Goal: Use online tool/utility: Utilize a website feature to perform a specific function

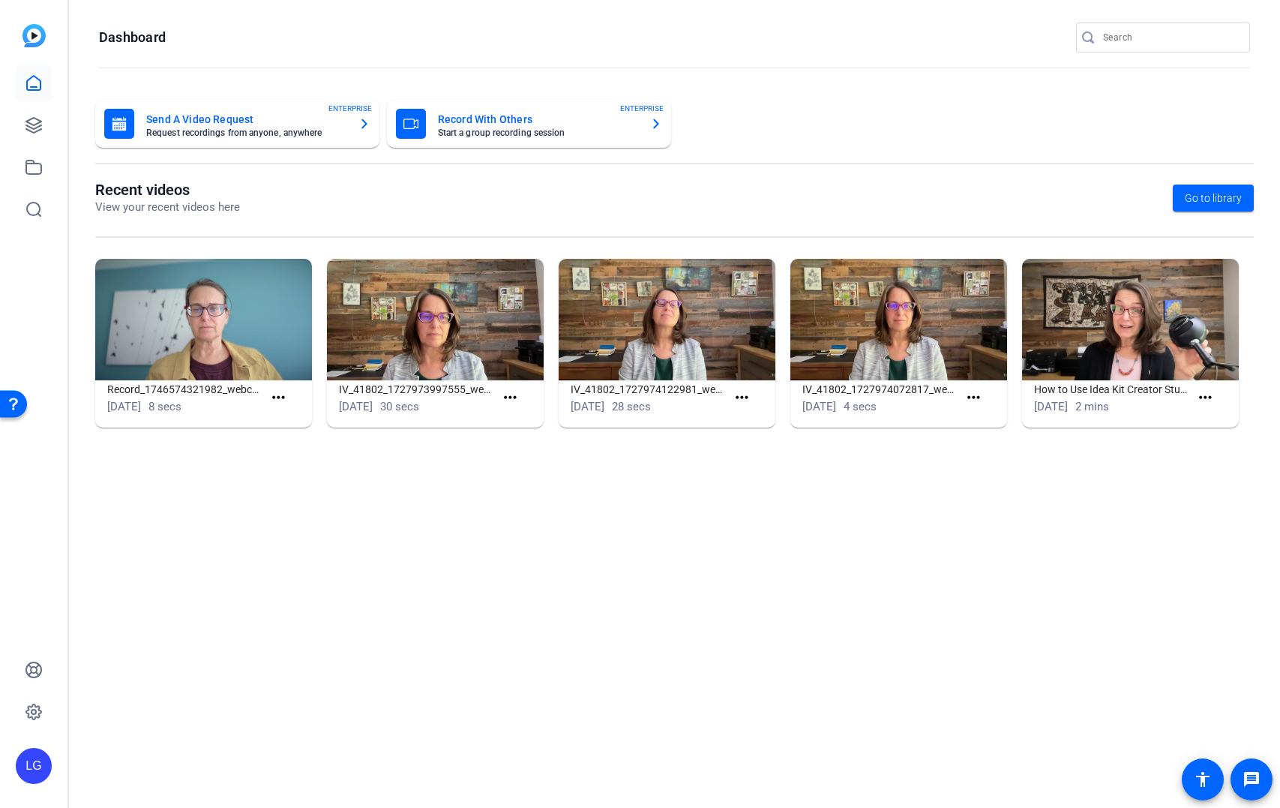
click at [1202, 61] on div at bounding box center [1163, 61] width 174 height 17
click at [1184, 38] on input "Search" at bounding box center [1170, 38] width 135 height 18
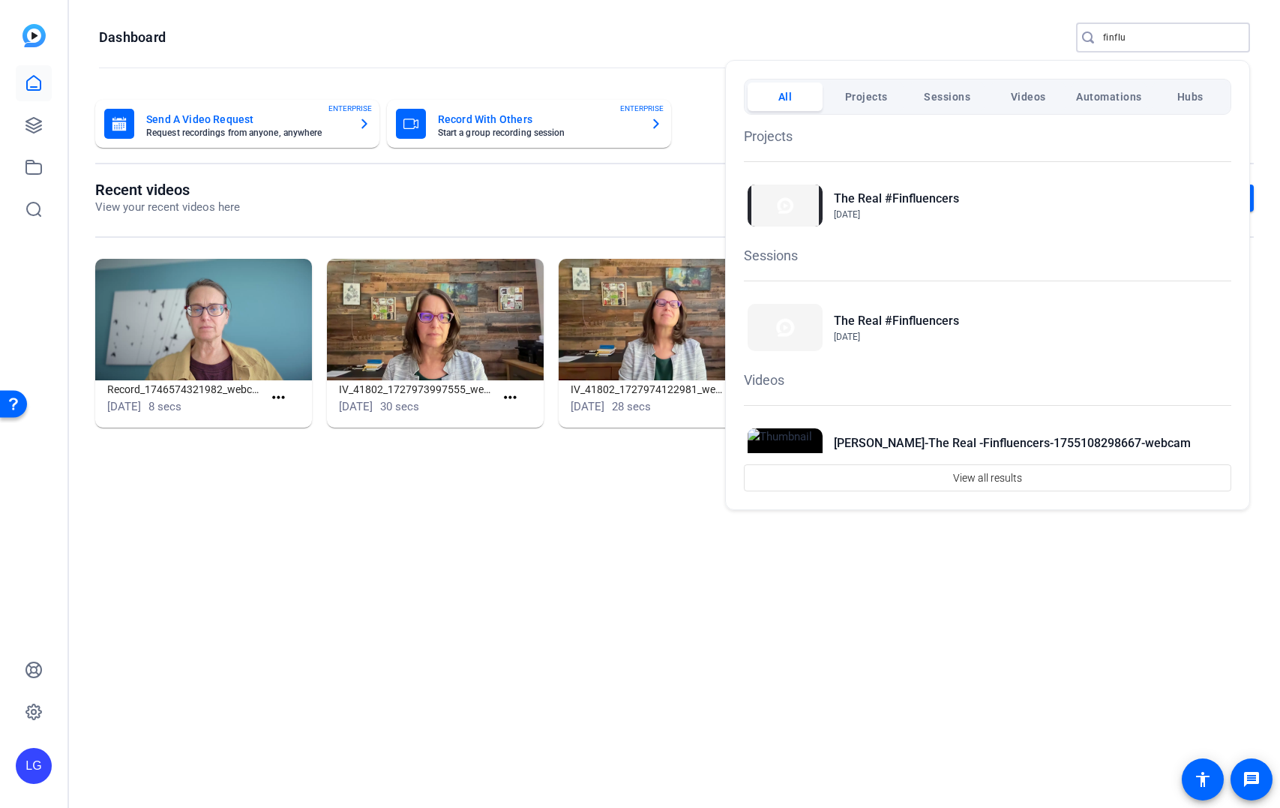
type input "finflu"
click at [36, 125] on div at bounding box center [640, 404] width 1280 height 808
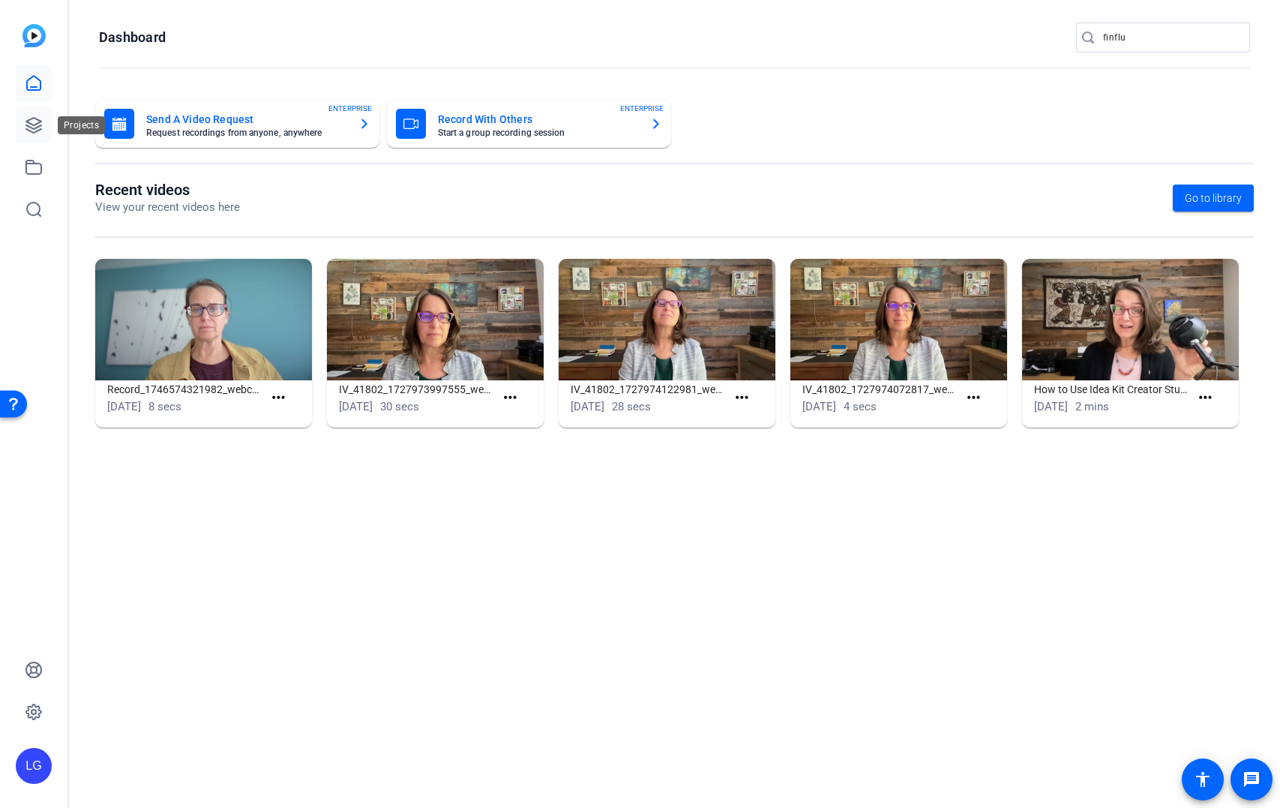
click at [33, 126] on icon at bounding box center [34, 125] width 18 height 18
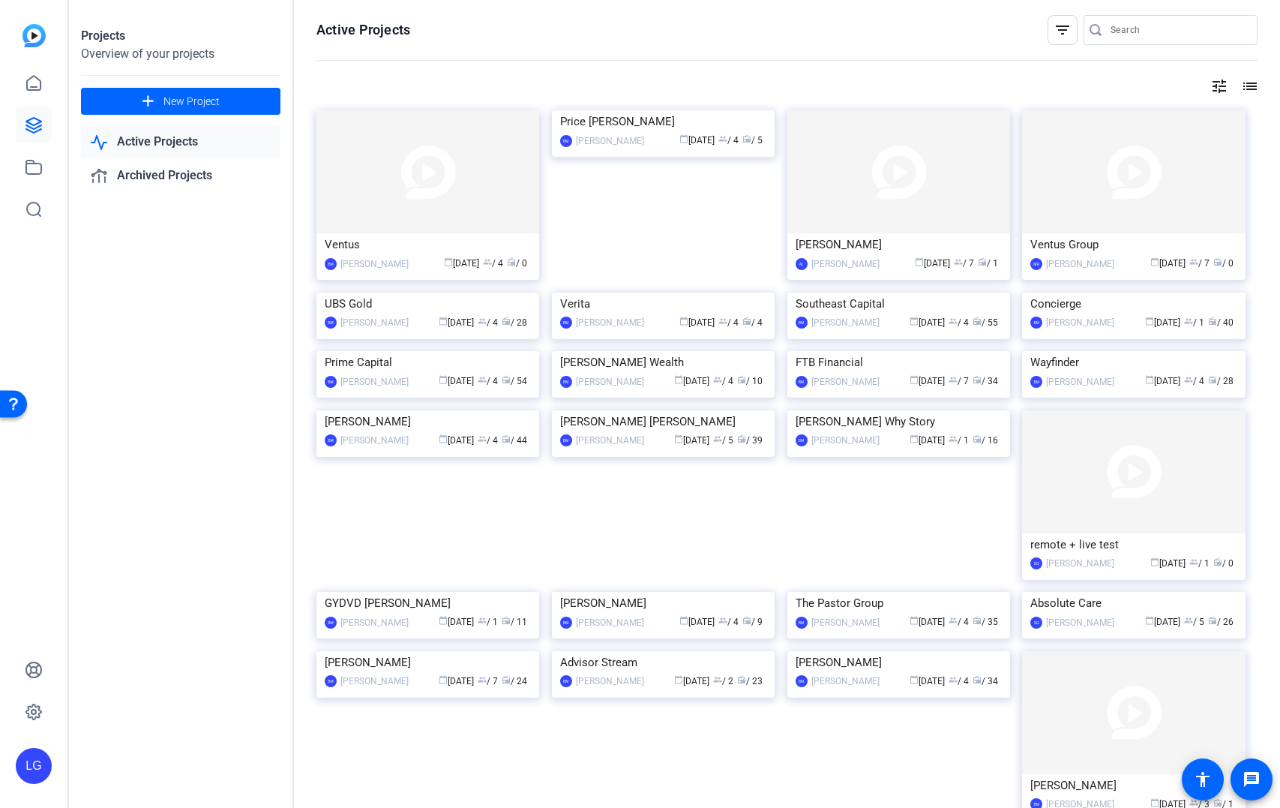
click at [1192, 34] on input "Search" at bounding box center [1178, 30] width 135 height 18
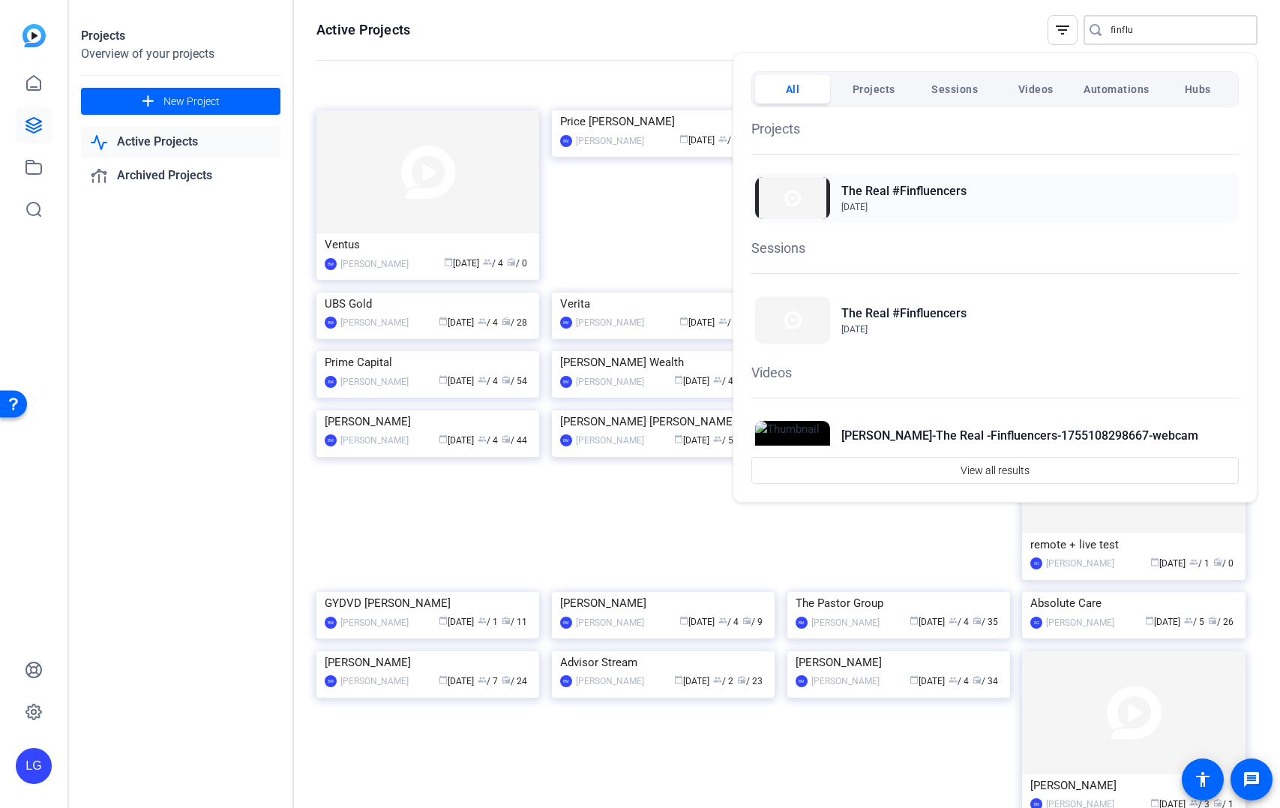
type input "finflu"
click at [878, 190] on h2 "The Real #Finfluencers" at bounding box center [904, 191] width 125 height 18
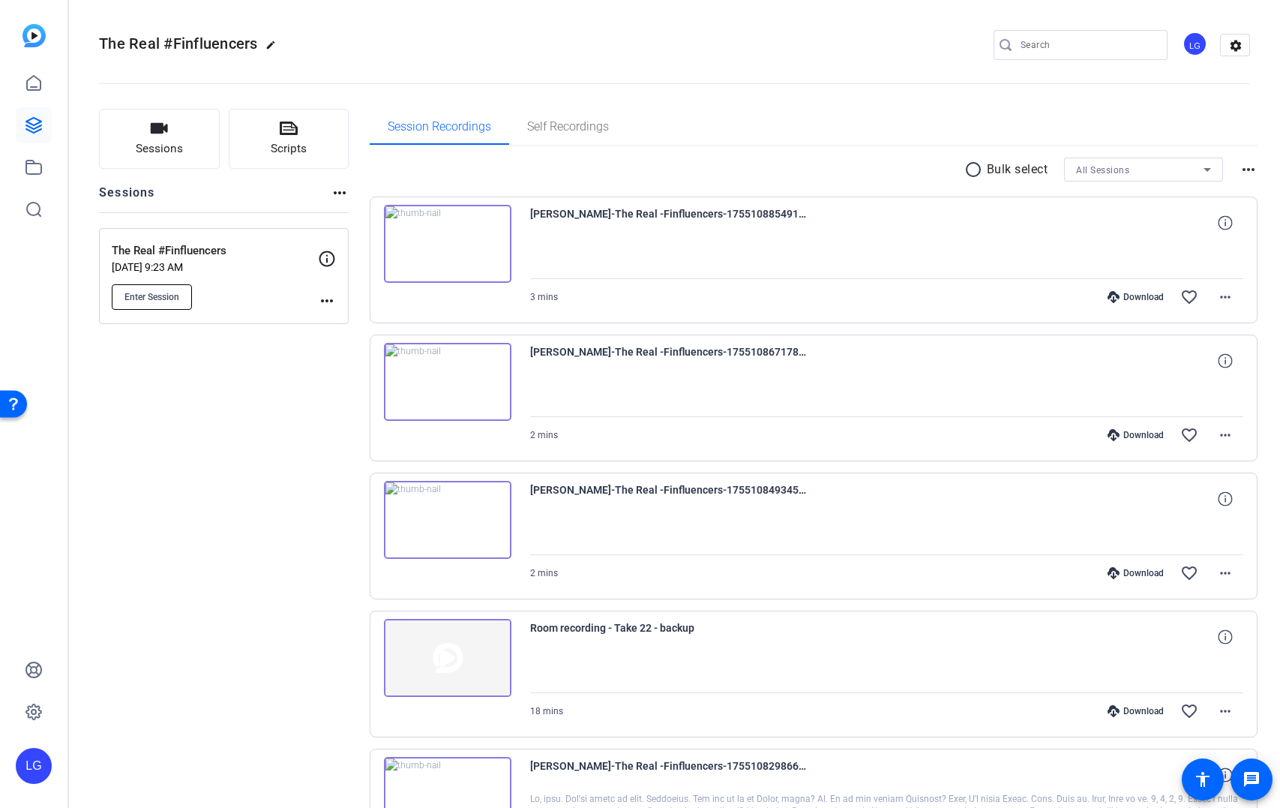
click at [153, 293] on span "Enter Session" at bounding box center [152, 297] width 55 height 12
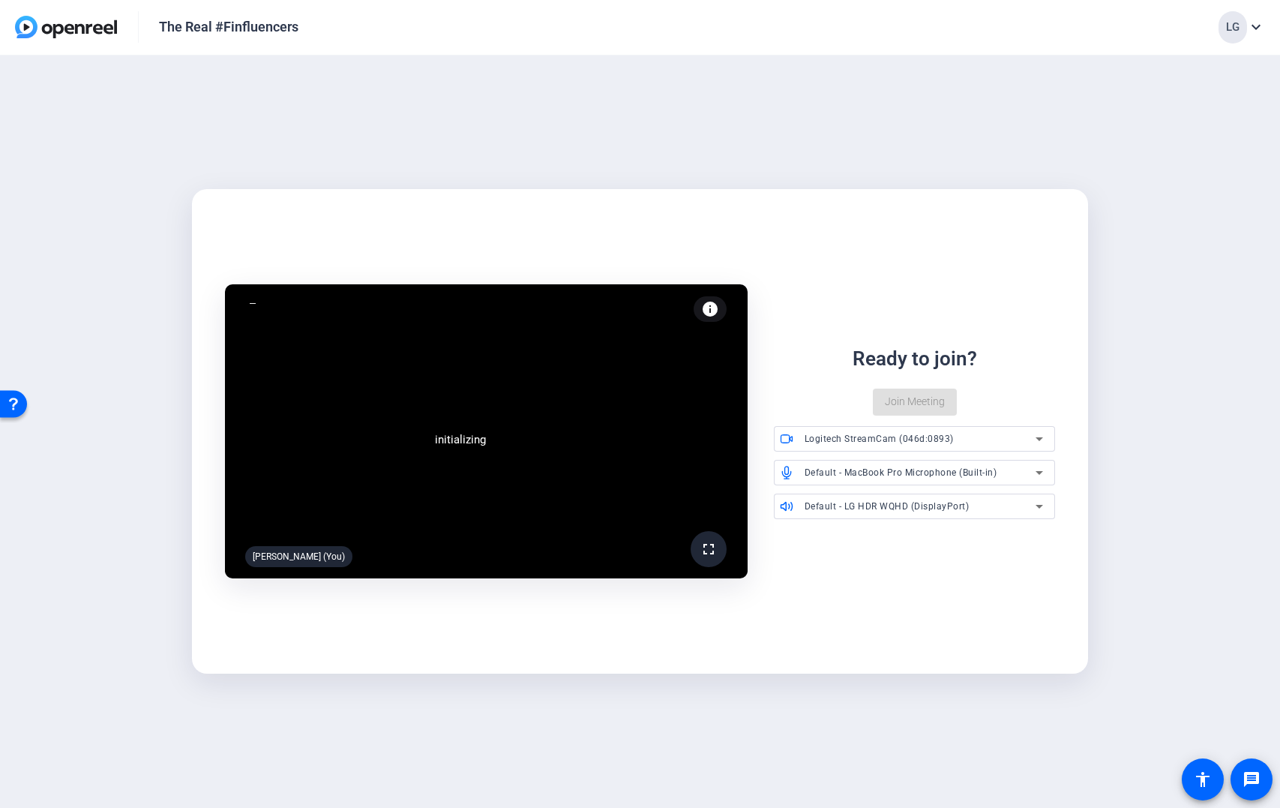
click at [1043, 476] on icon at bounding box center [1040, 473] width 18 height 18
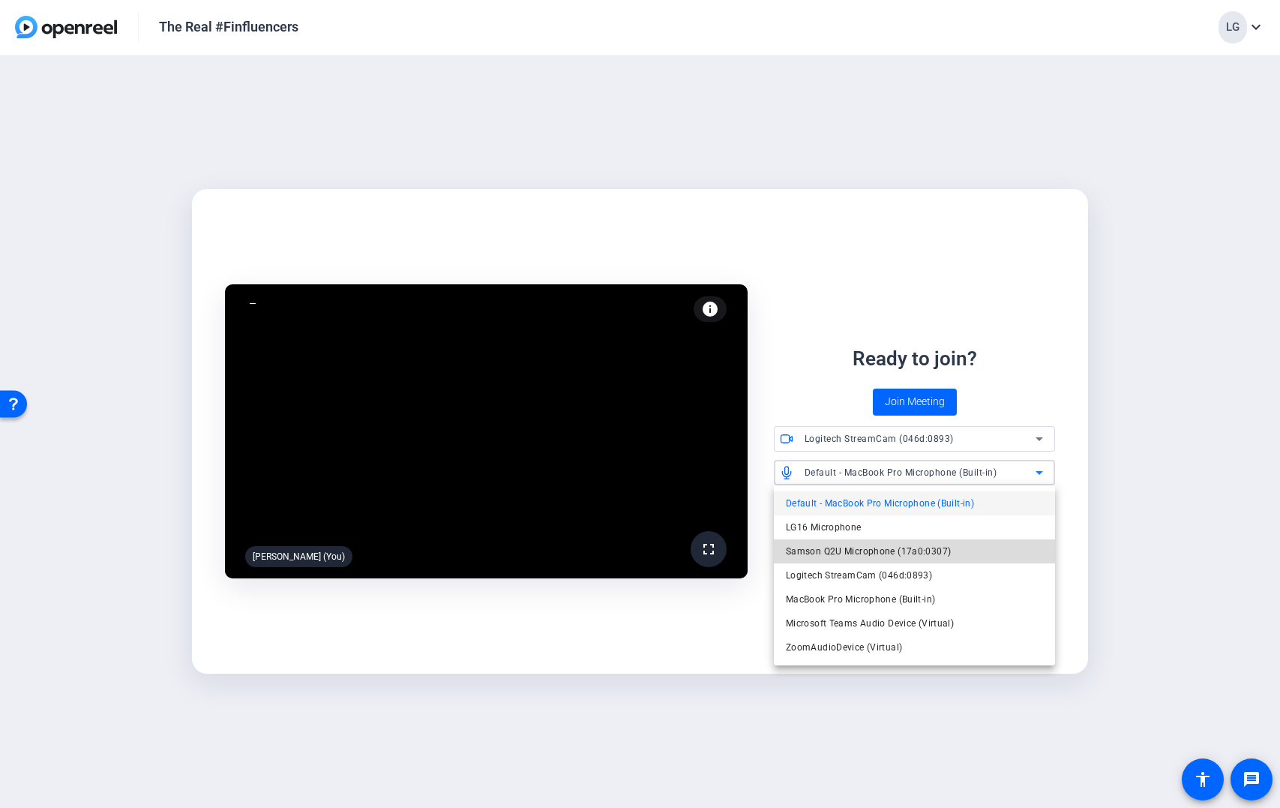
click at [999, 552] on mat-option "Samson Q2U Microphone (17a0:0307)" at bounding box center [915, 551] width 282 height 24
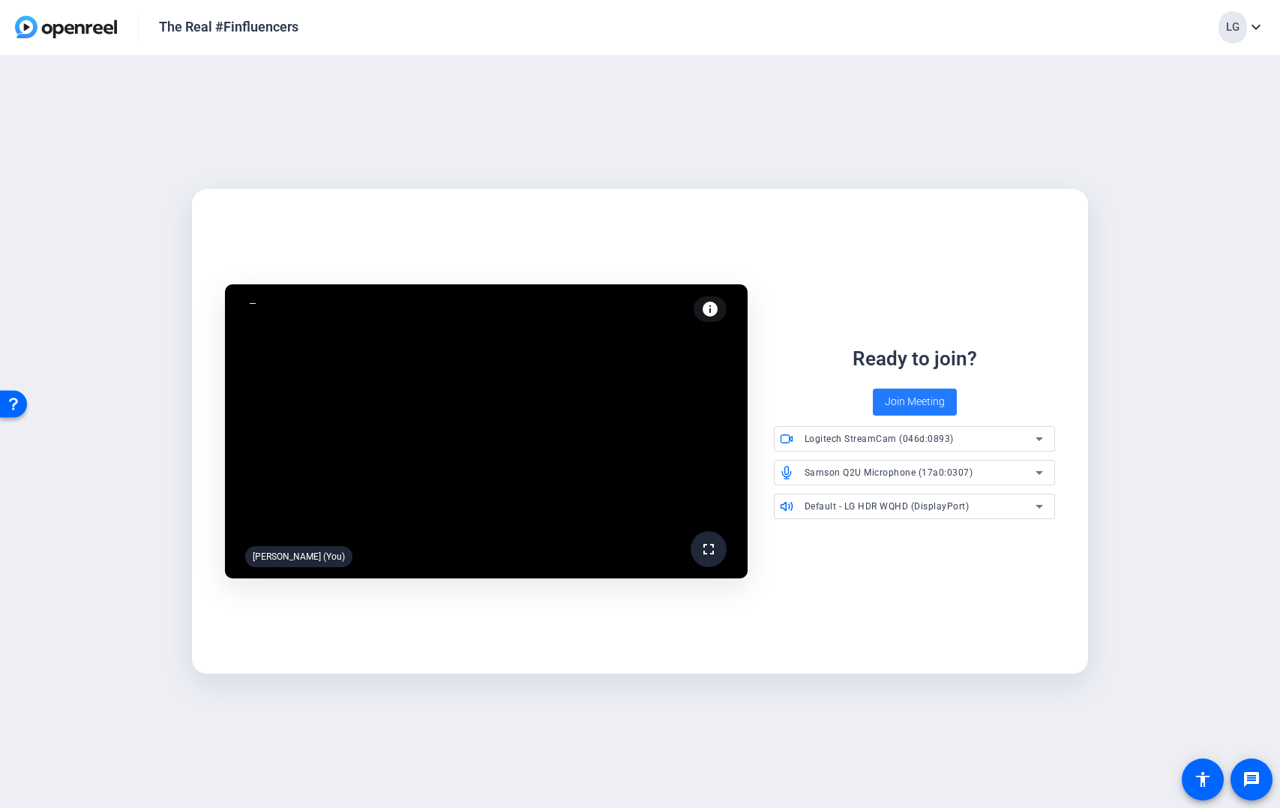
click at [902, 394] on span "Join Meeting" at bounding box center [915, 402] width 60 height 16
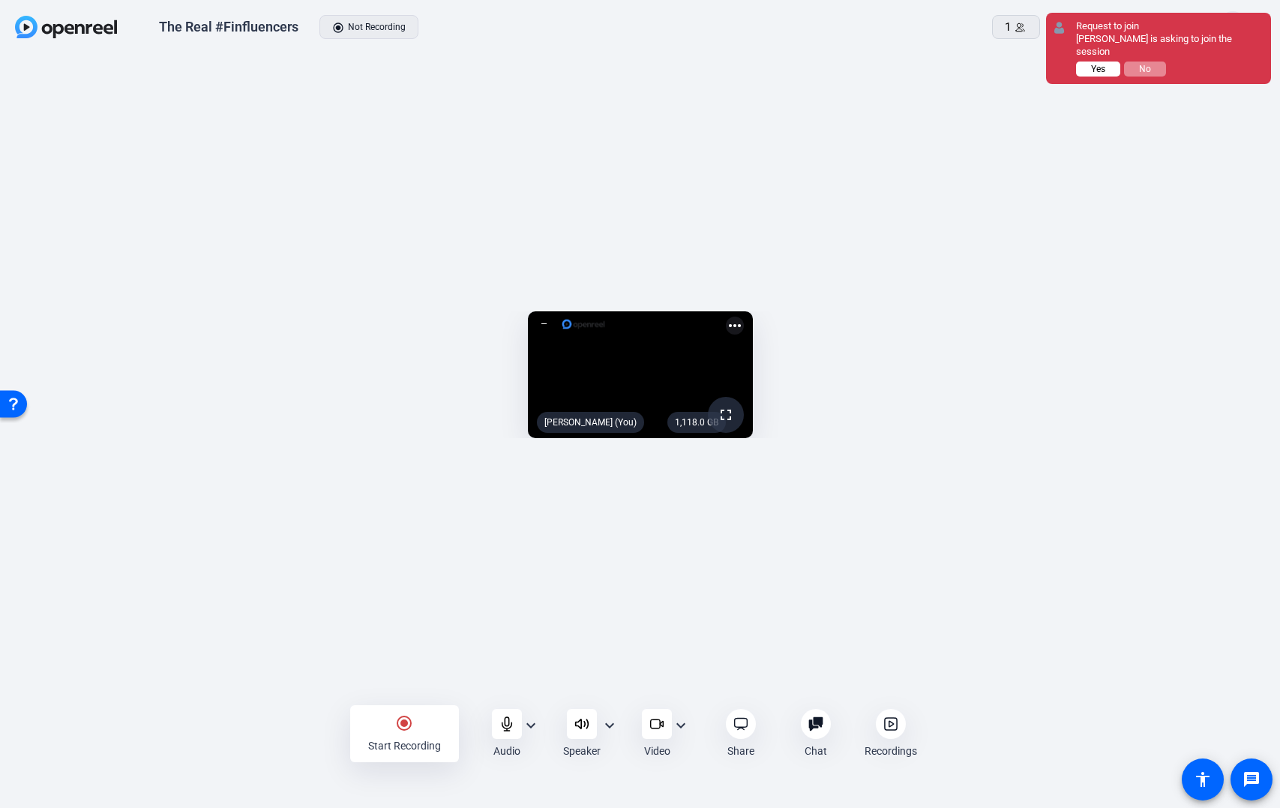
click at [1107, 62] on button "Yes" at bounding box center [1098, 69] width 44 height 15
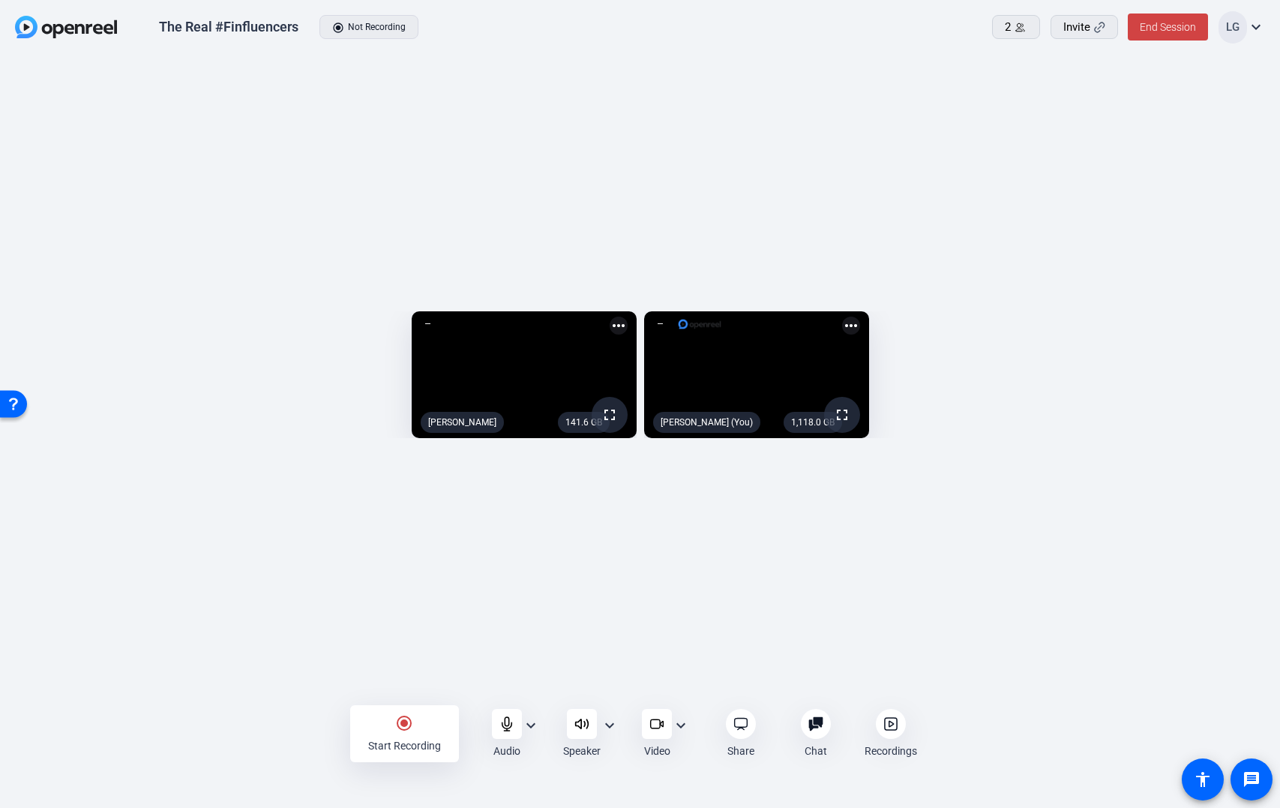
click at [531, 728] on mat-icon "expand_more" at bounding box center [531, 725] width 18 height 18
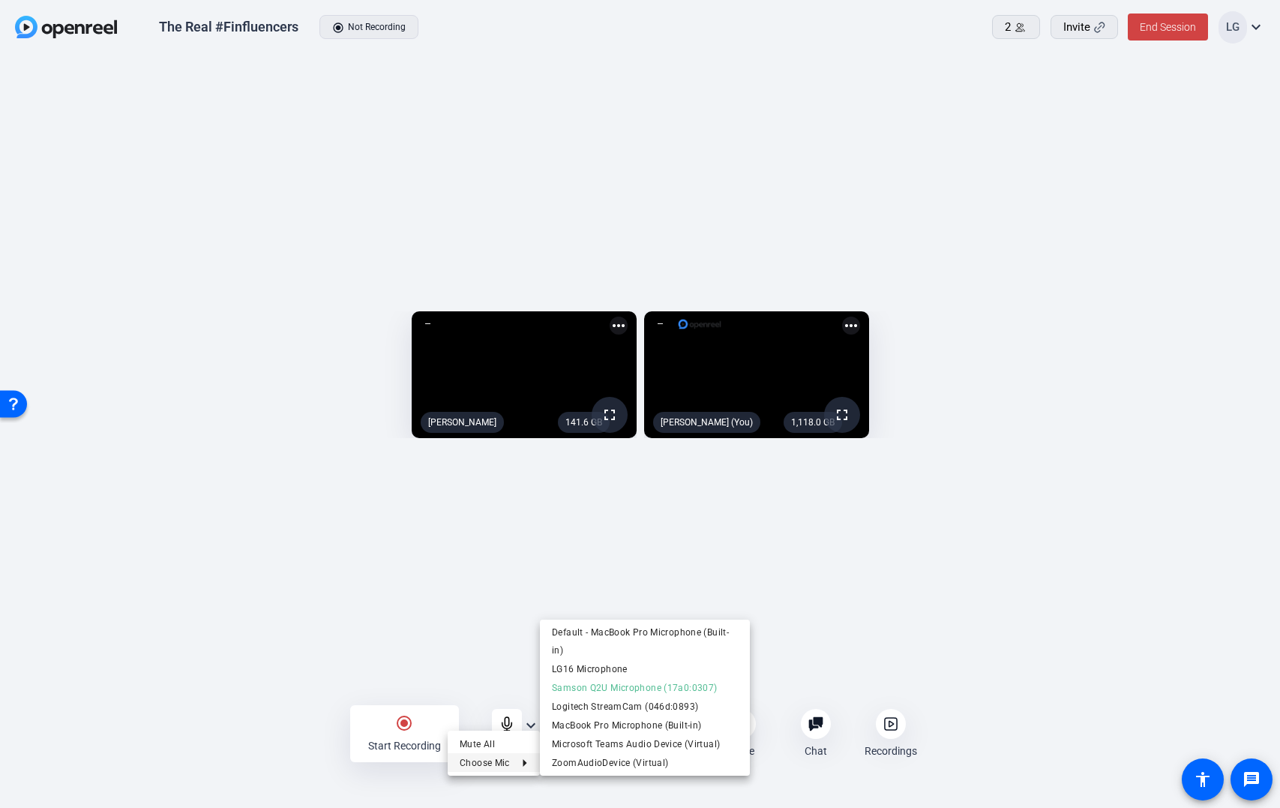
click at [951, 629] on div at bounding box center [640, 404] width 1280 height 808
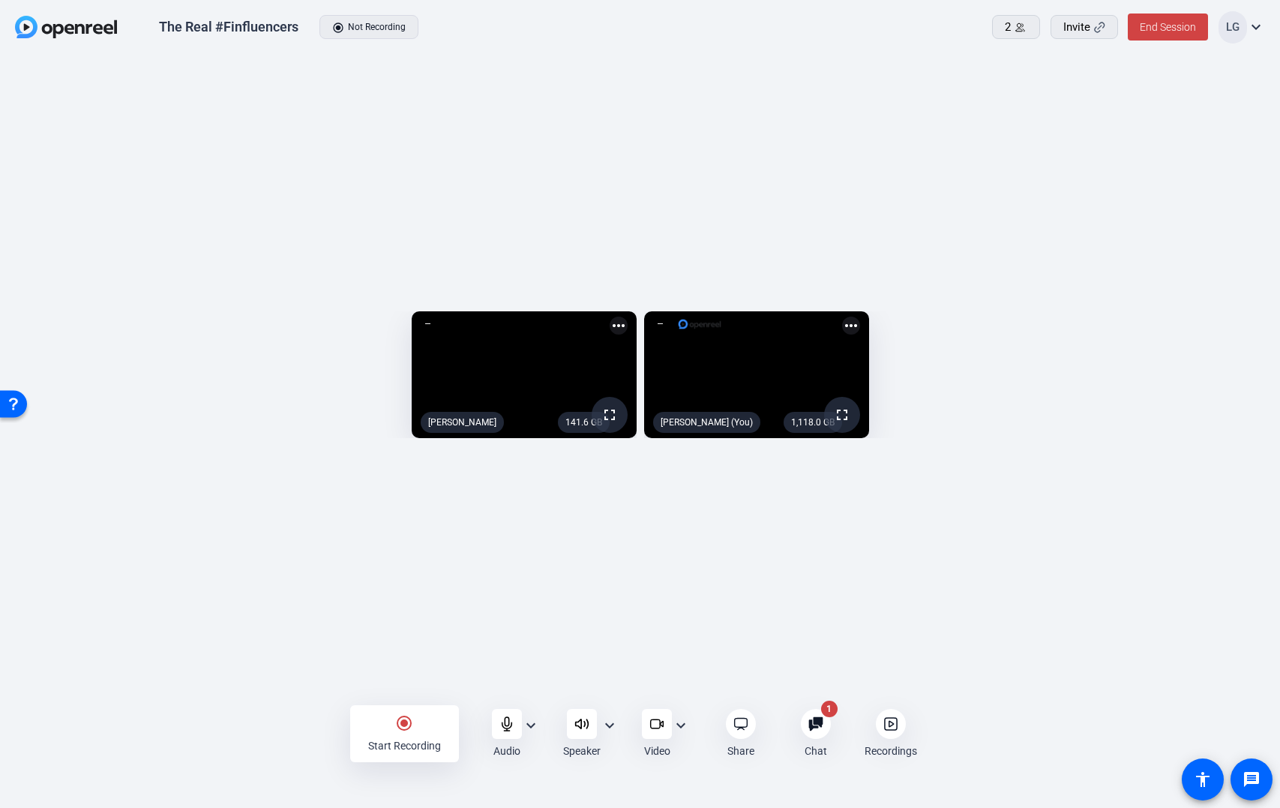
click at [812, 722] on icon at bounding box center [816, 724] width 14 height 14
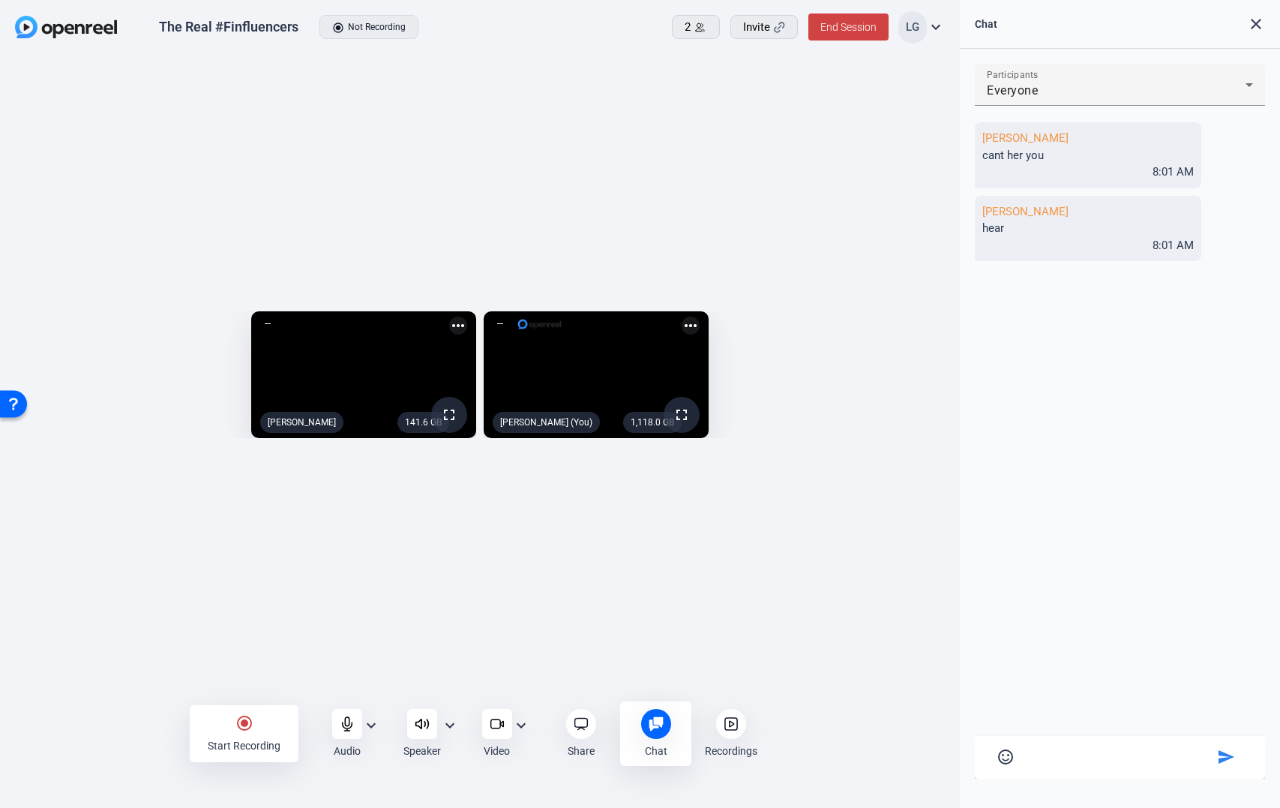
click at [1082, 754] on textarea at bounding box center [1120, 755] width 186 height 14
type textarea "try leaving and coming back in - if you get prompted to allow audio & video per…"
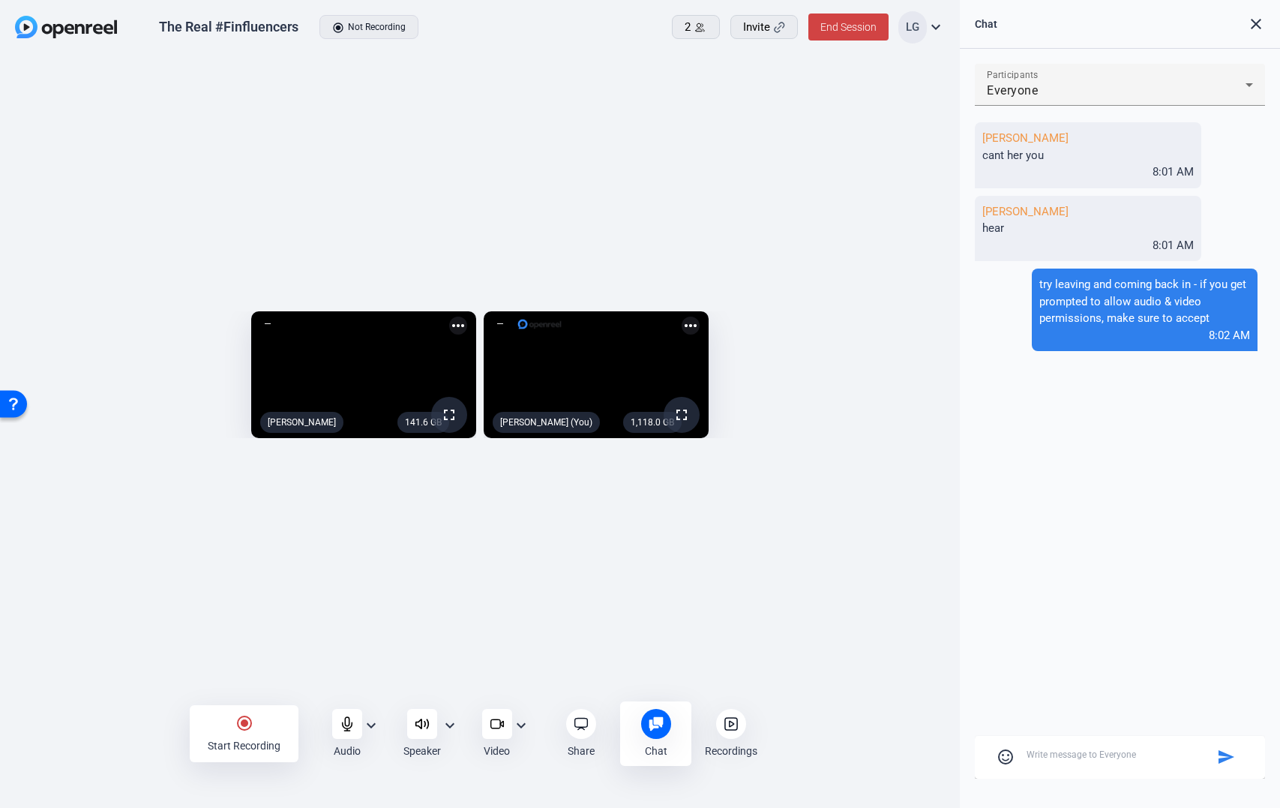
click at [454, 317] on mat-icon "more_horiz" at bounding box center [458, 326] width 18 height 18
click at [539, 195] on div at bounding box center [640, 404] width 1280 height 808
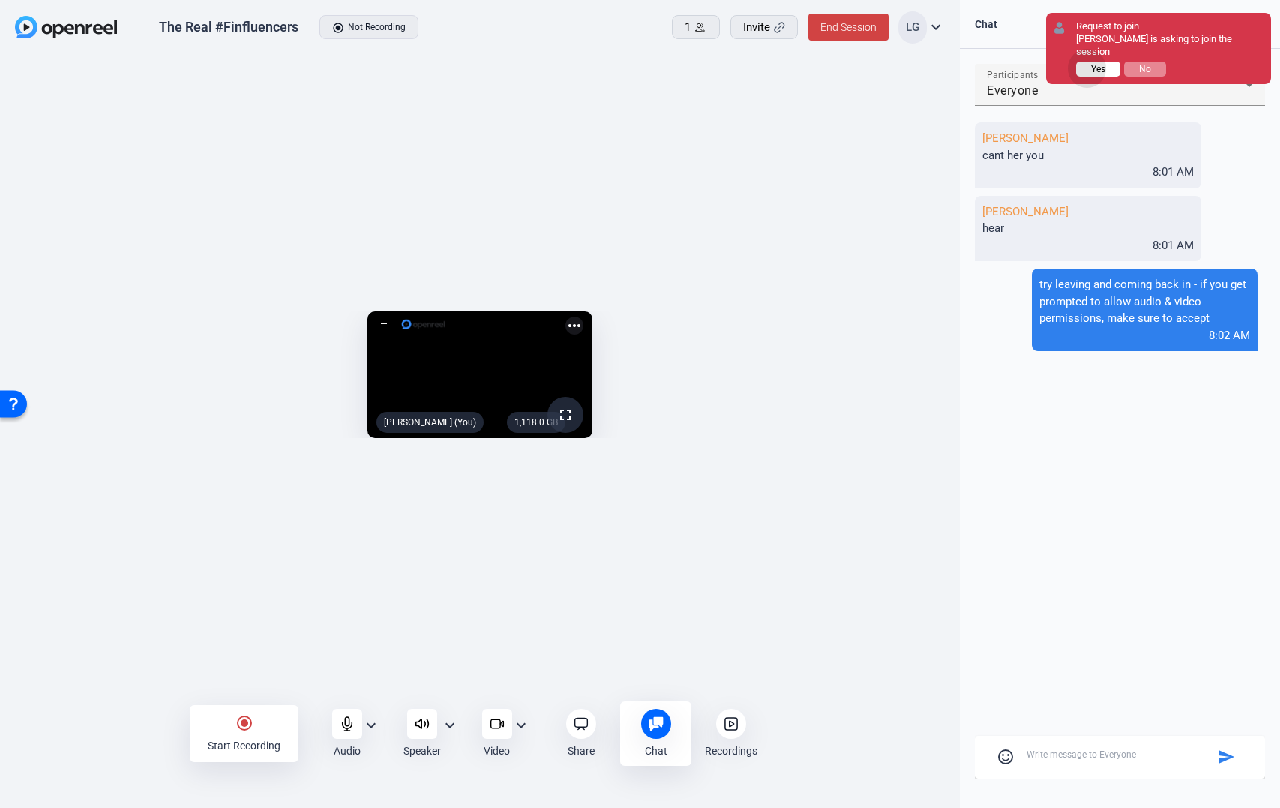
click at [1088, 62] on button "Yes" at bounding box center [1098, 69] width 44 height 15
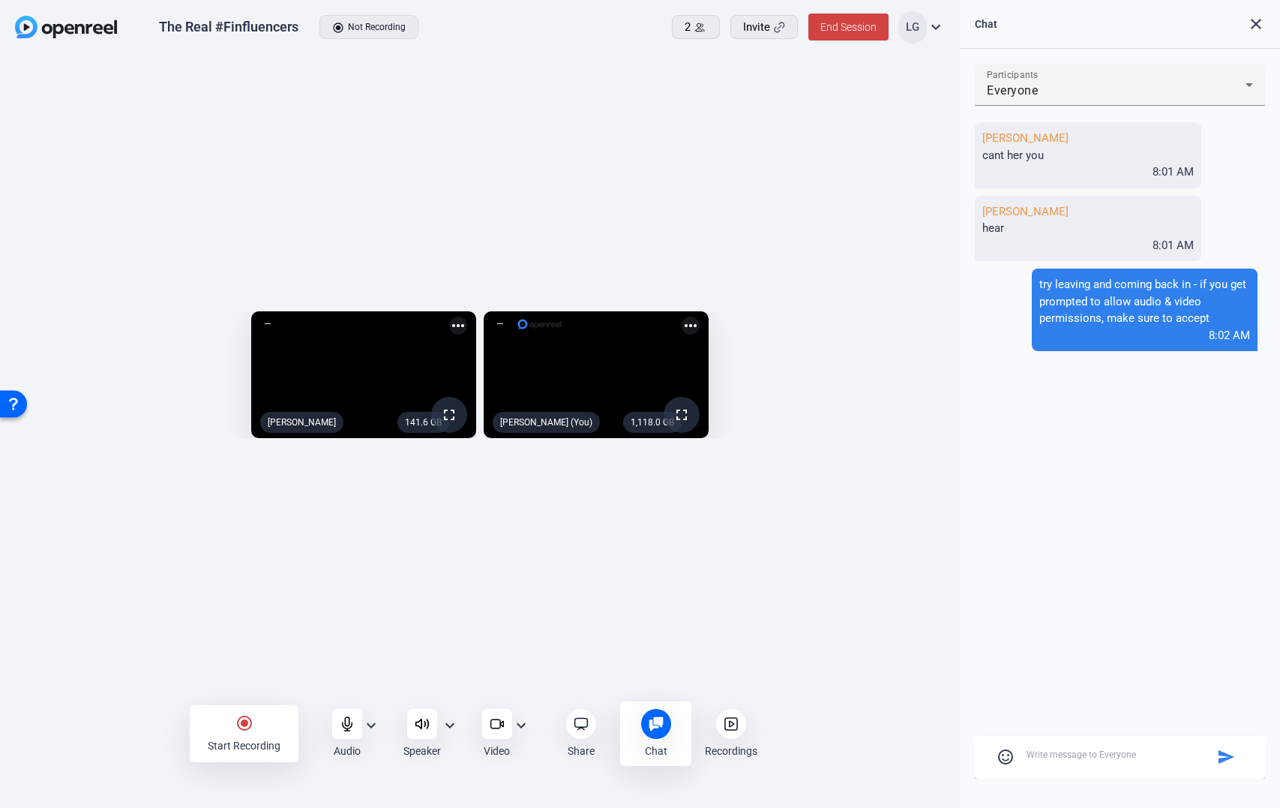
click at [1041, 754] on textarea at bounding box center [1120, 755] width 186 height 14
click at [448, 724] on mat-icon "expand_more" at bounding box center [450, 725] width 18 height 18
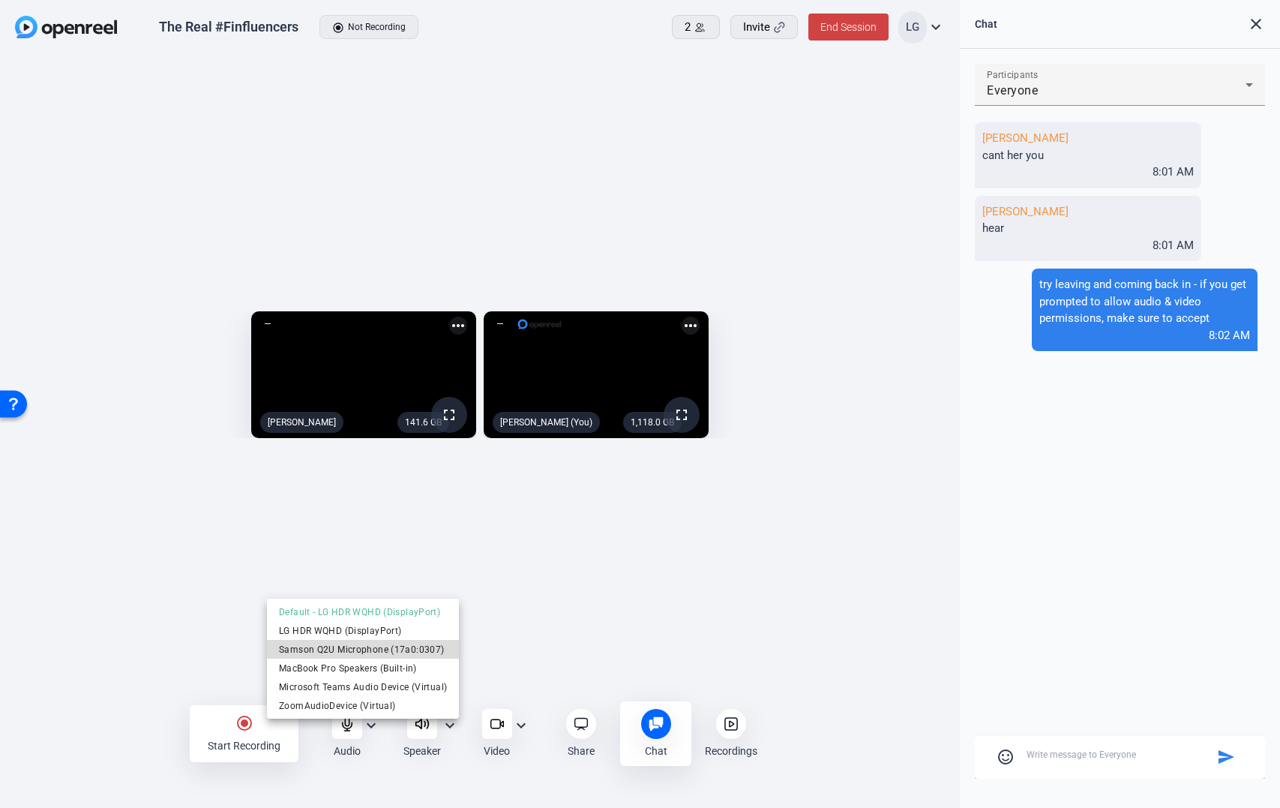
click at [387, 644] on span "Samson Q2U Microphone (17a0:0307)" at bounding box center [363, 649] width 168 height 18
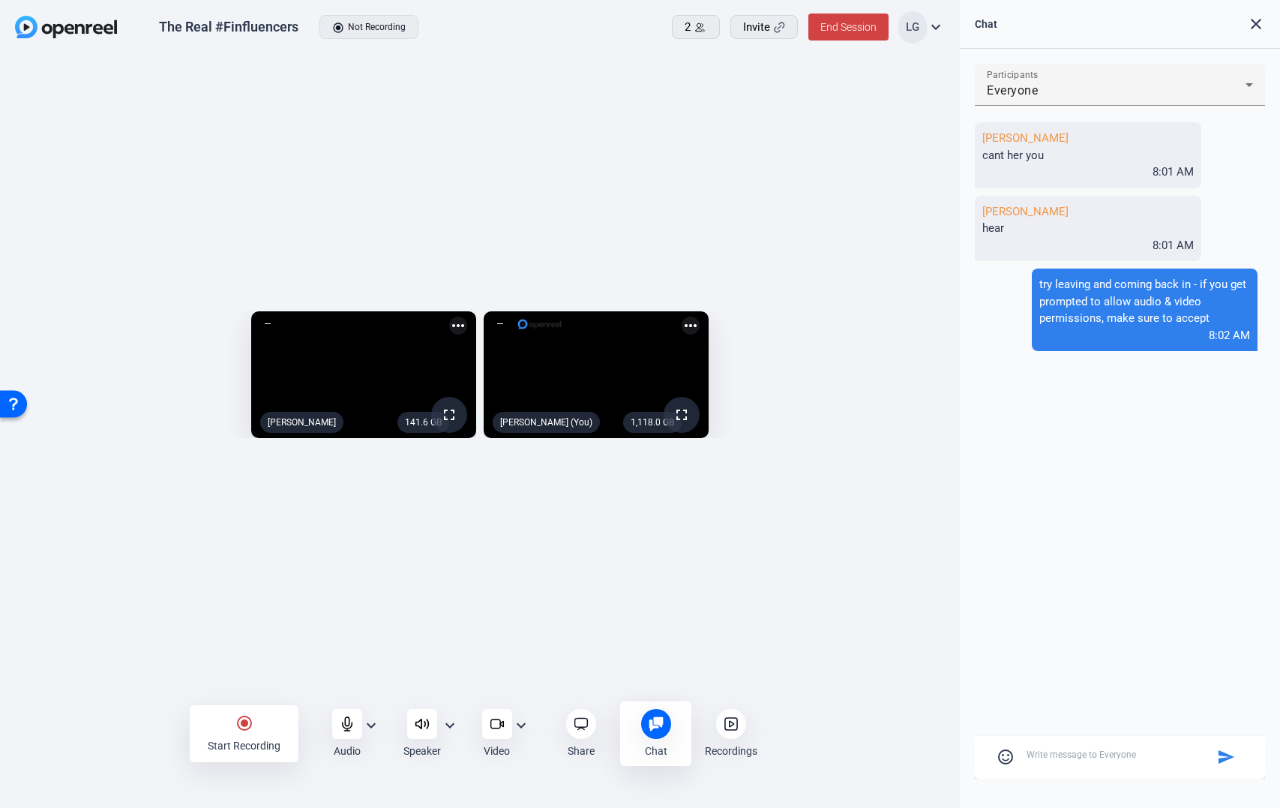
click at [446, 725] on mat-icon "expand_more" at bounding box center [450, 725] width 18 height 18
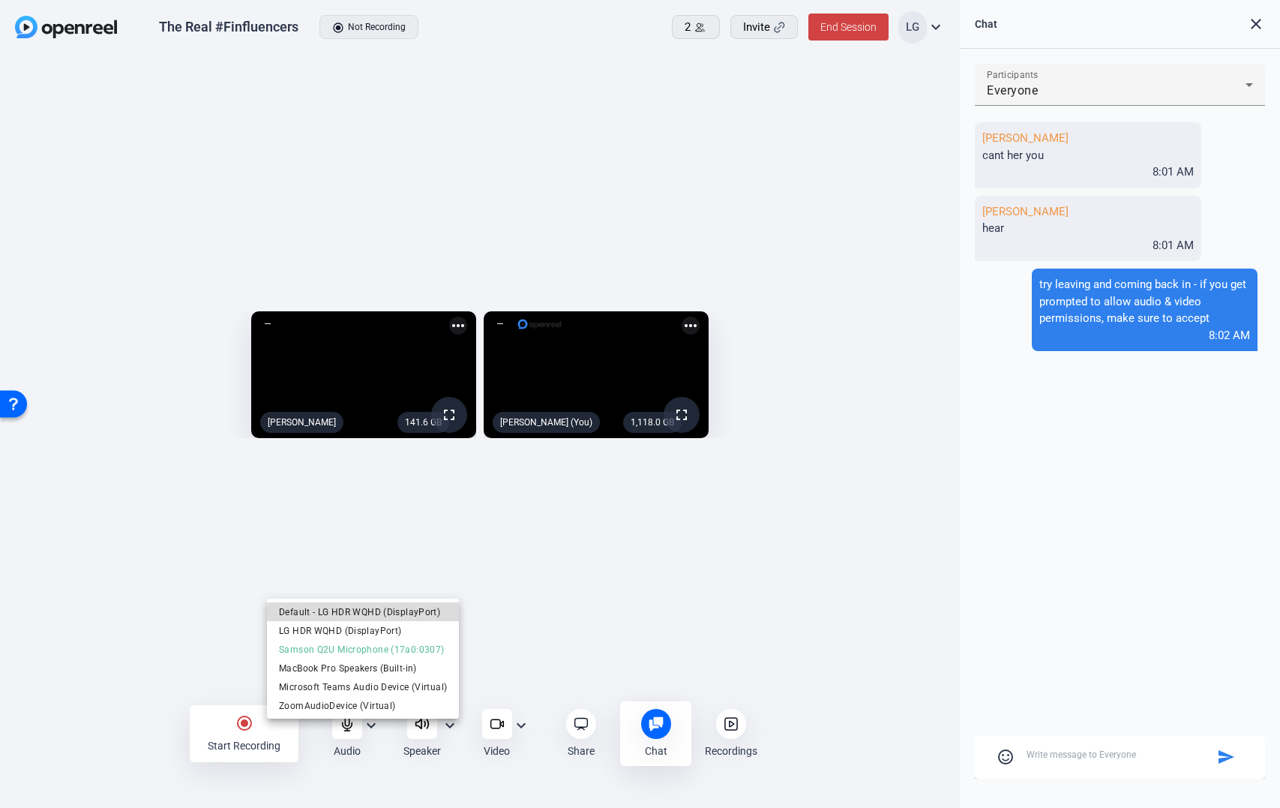
click at [414, 613] on span "Default - LG HDR WQHD (DisplayPort)" at bounding box center [363, 611] width 168 height 18
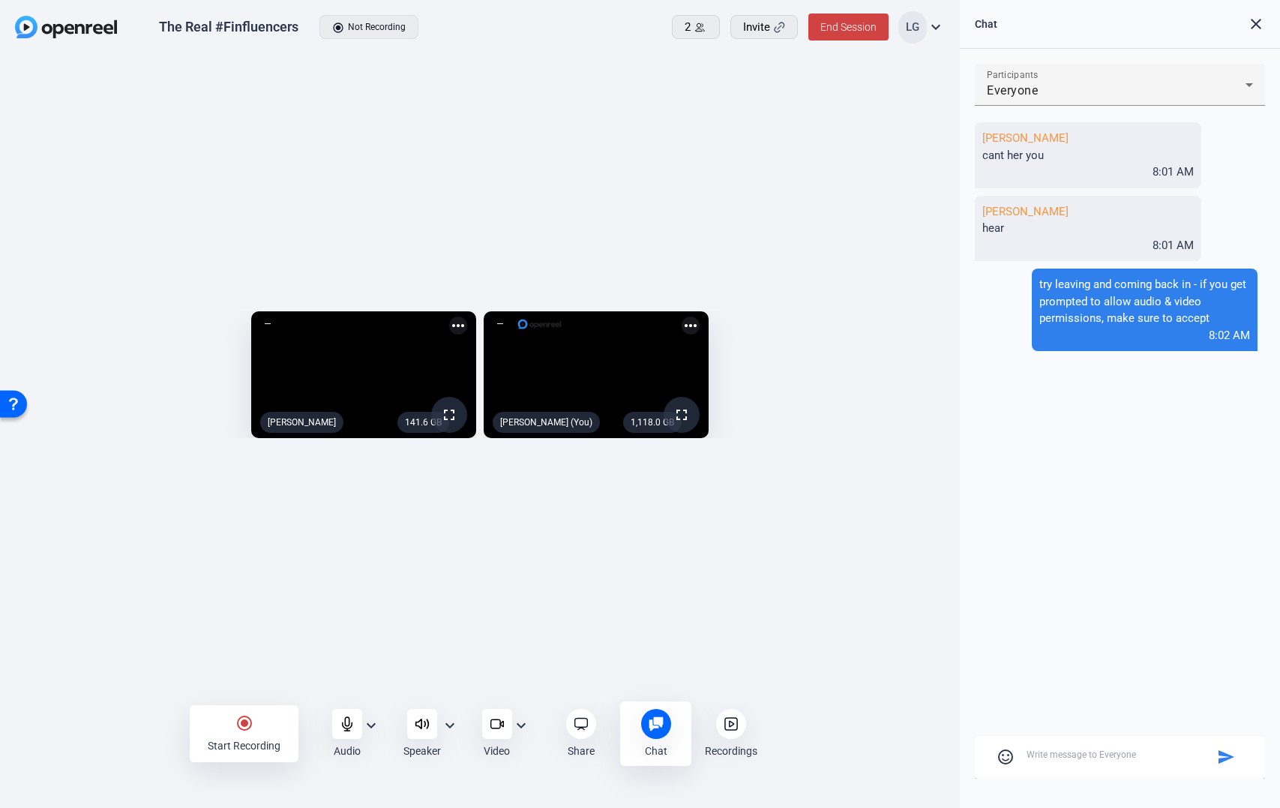
click at [452, 726] on mat-icon "expand_more" at bounding box center [450, 725] width 18 height 18
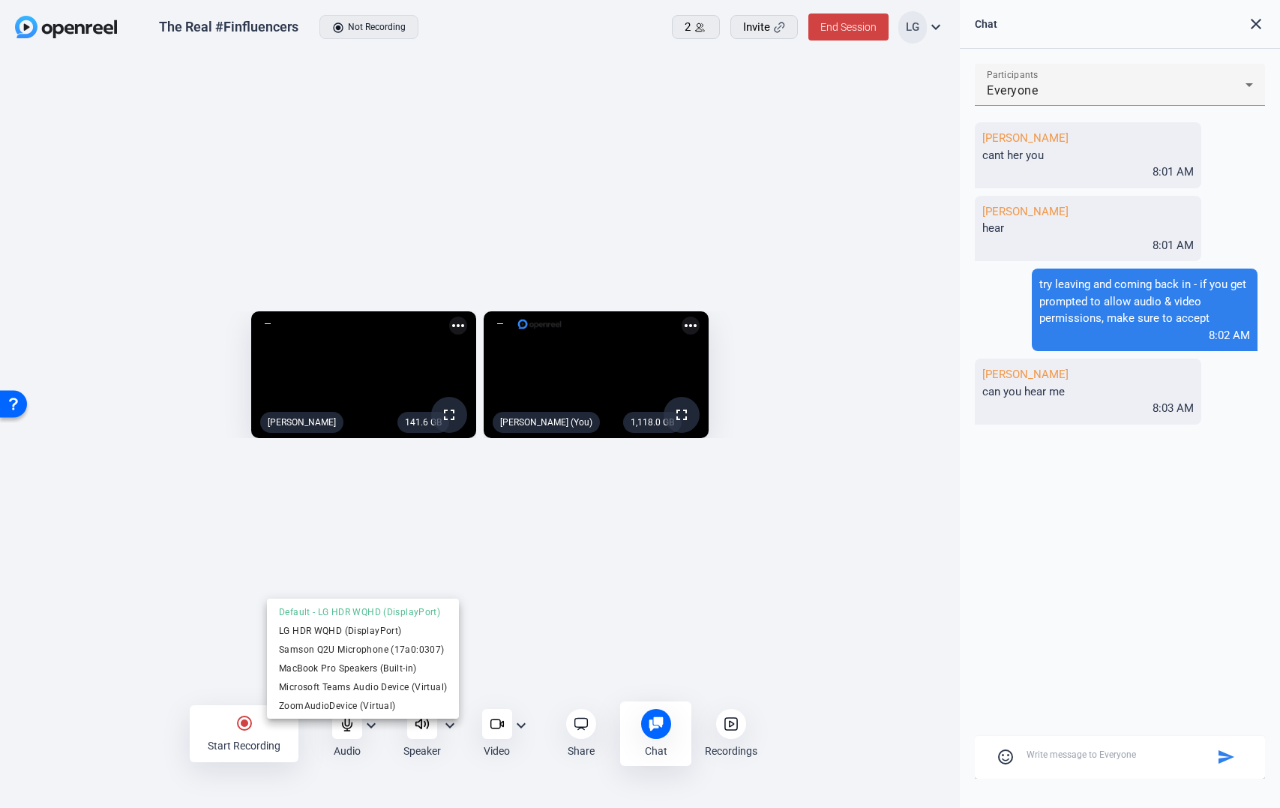
click at [1028, 750] on div at bounding box center [640, 404] width 1280 height 808
click at [1041, 753] on textarea at bounding box center [1120, 755] width 186 height 14
click at [451, 722] on mat-icon "expand_more" at bounding box center [450, 725] width 18 height 18
click at [359, 647] on span "Samson Q2U Microphone (17a0:0307)" at bounding box center [363, 649] width 168 height 18
click at [1107, 758] on textarea at bounding box center [1120, 755] width 186 height 14
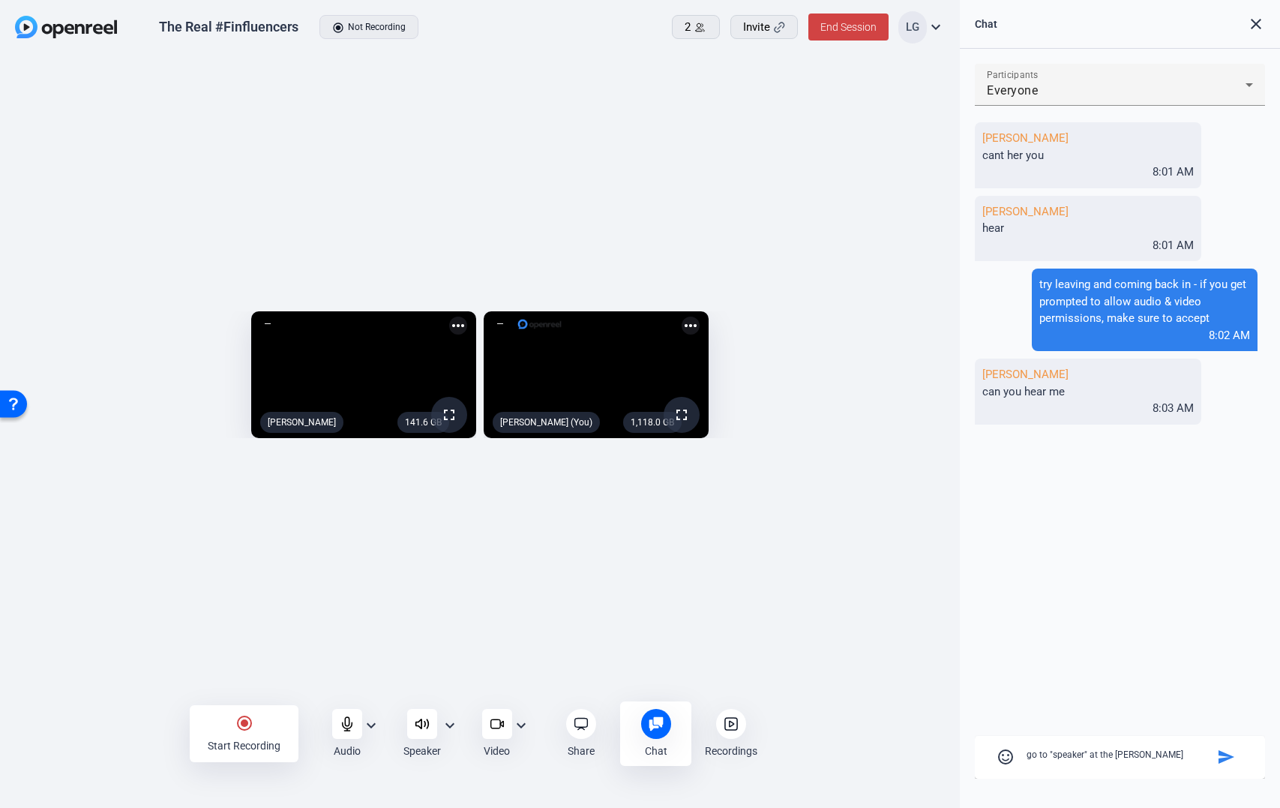
type textarea "go to "speaker" at the bottom"
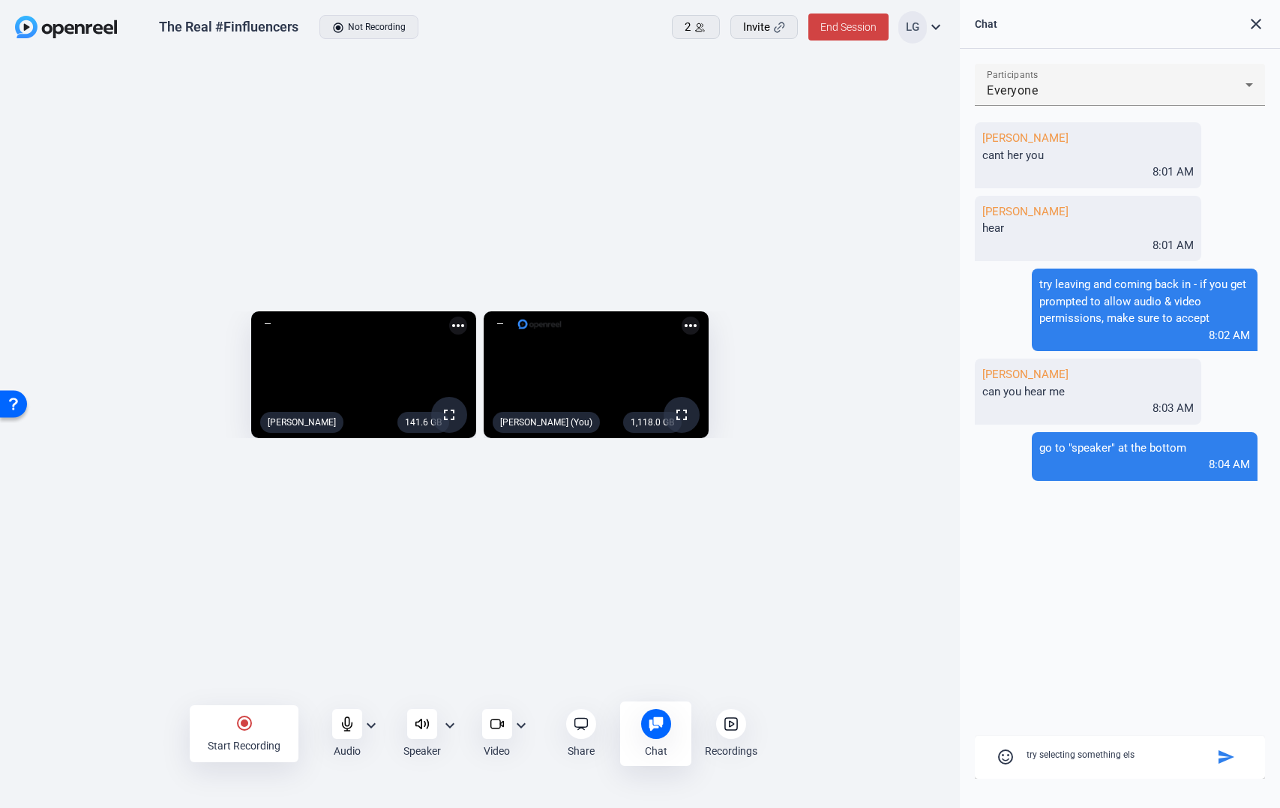
type textarea "try selecting something else"
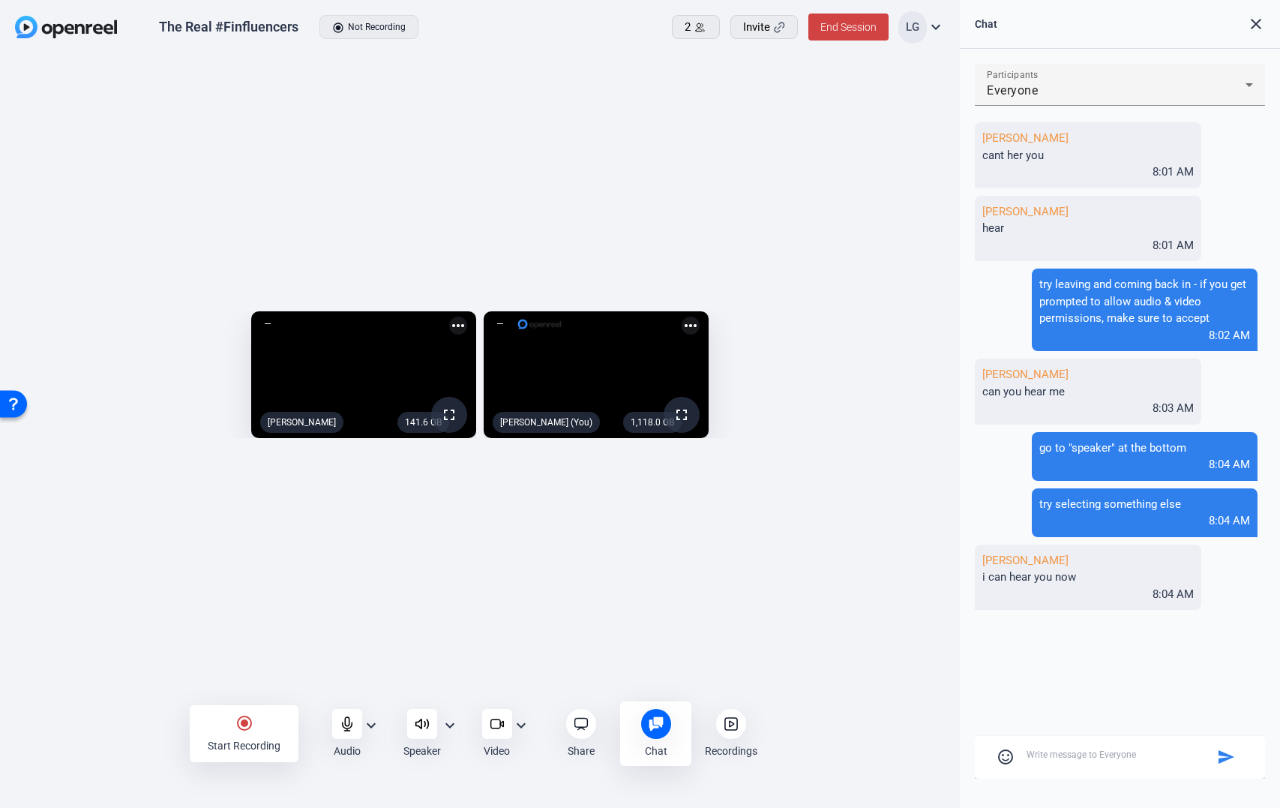
click at [370, 729] on mat-icon "expand_more" at bounding box center [371, 725] width 18 height 18
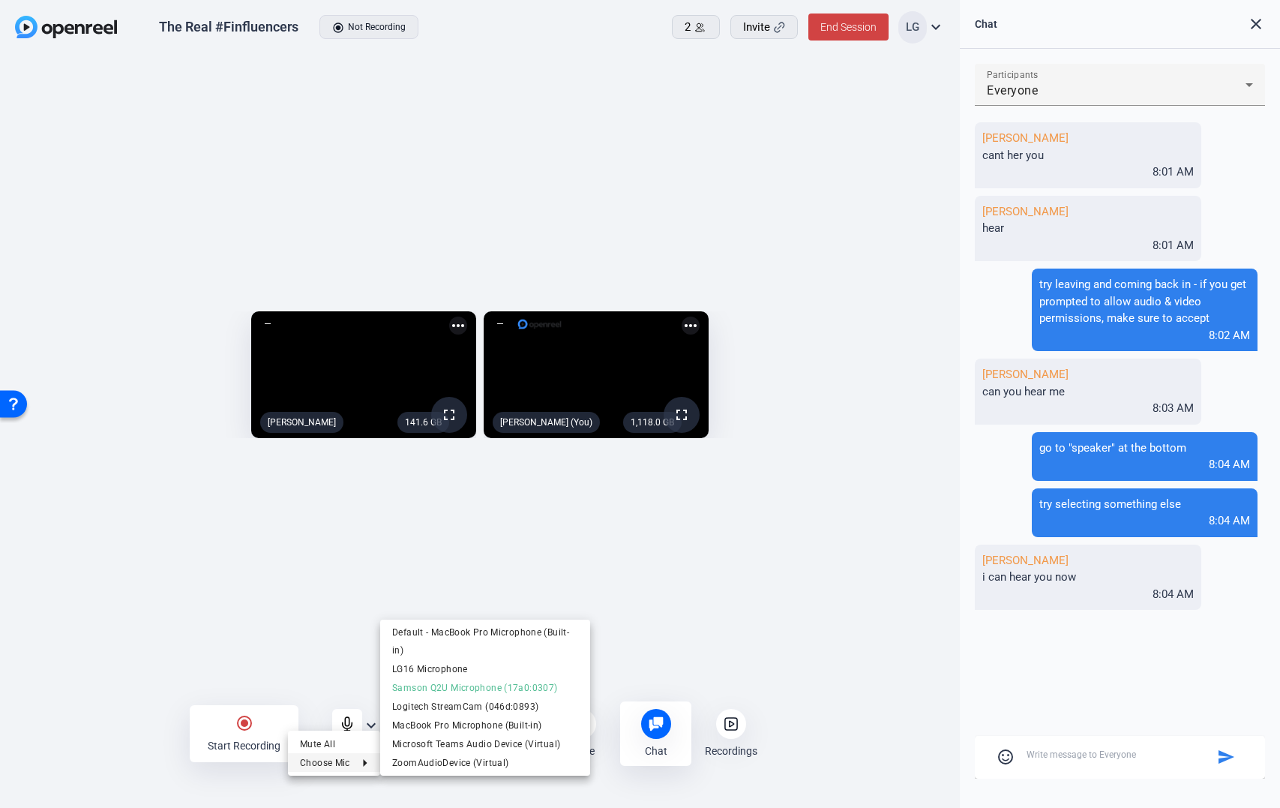
click at [354, 634] on div at bounding box center [640, 404] width 1280 height 808
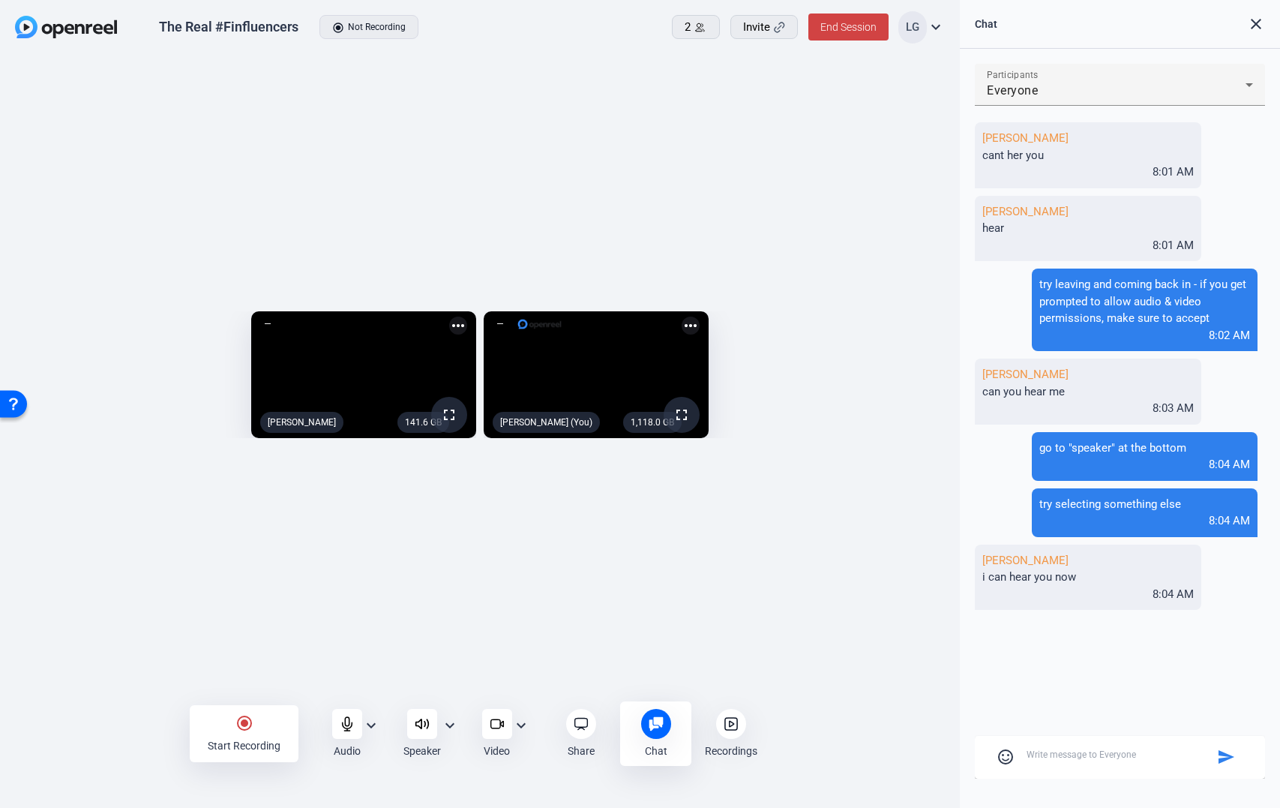
click at [372, 724] on mat-icon "expand_more" at bounding box center [371, 725] width 18 height 18
click at [332, 659] on div at bounding box center [640, 404] width 1280 height 808
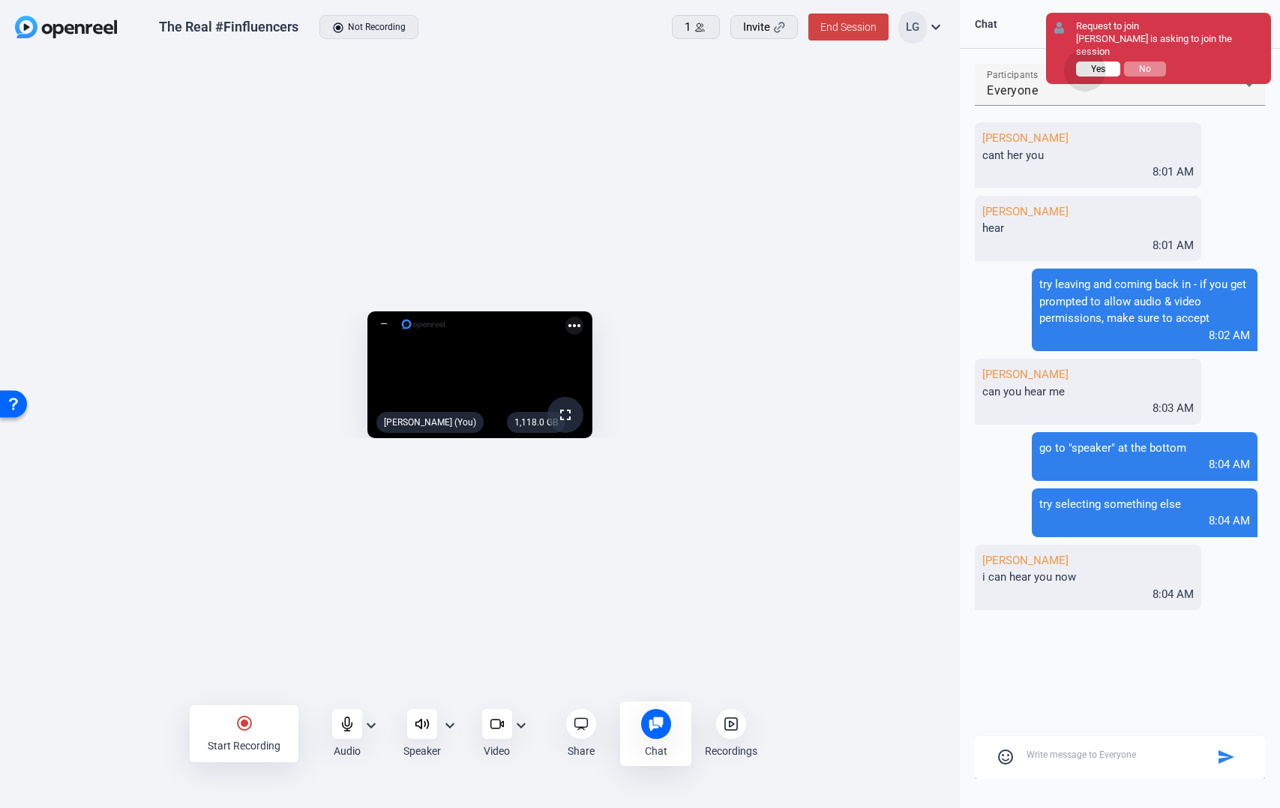
click at [1086, 62] on button "Yes" at bounding box center [1098, 69] width 44 height 15
click at [1096, 64] on span "Yes" at bounding box center [1098, 69] width 14 height 11
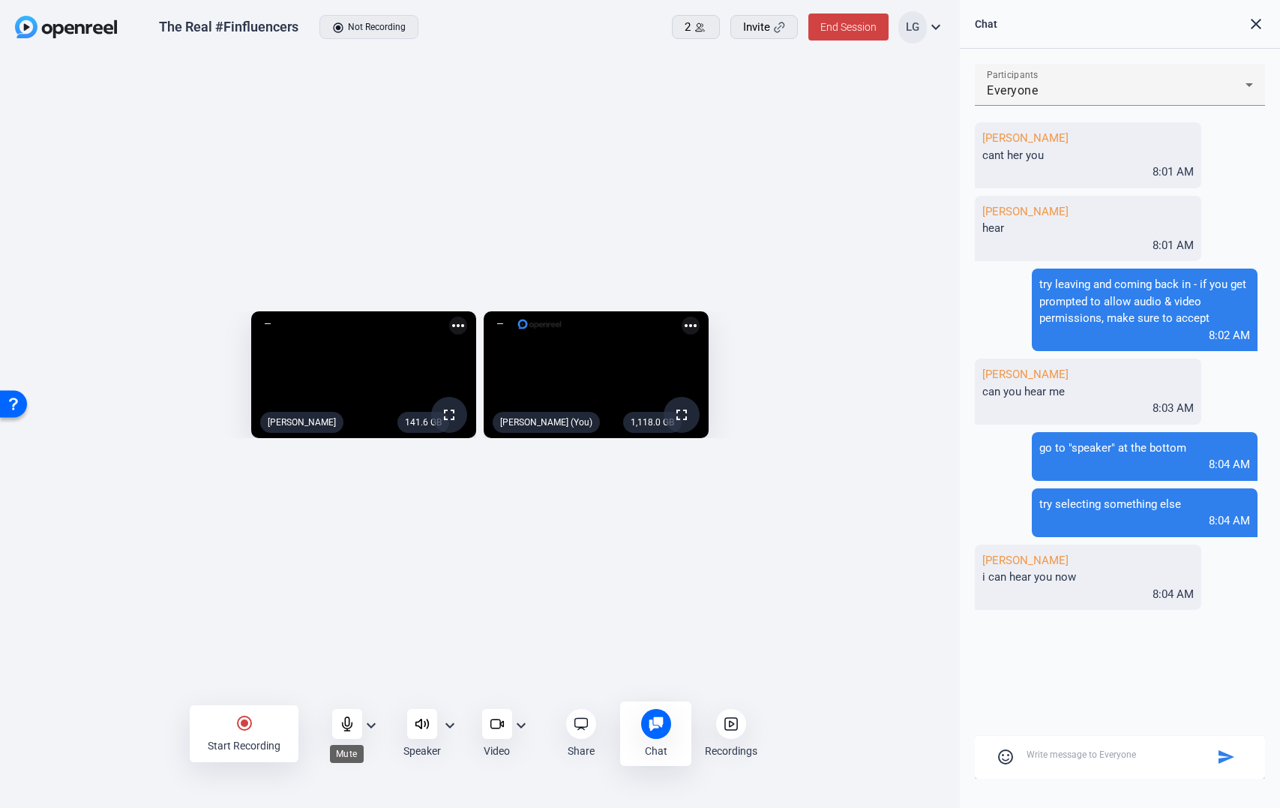
click at [344, 727] on icon at bounding box center [347, 724] width 10 height 14
click at [345, 722] on icon at bounding box center [347, 723] width 15 height 15
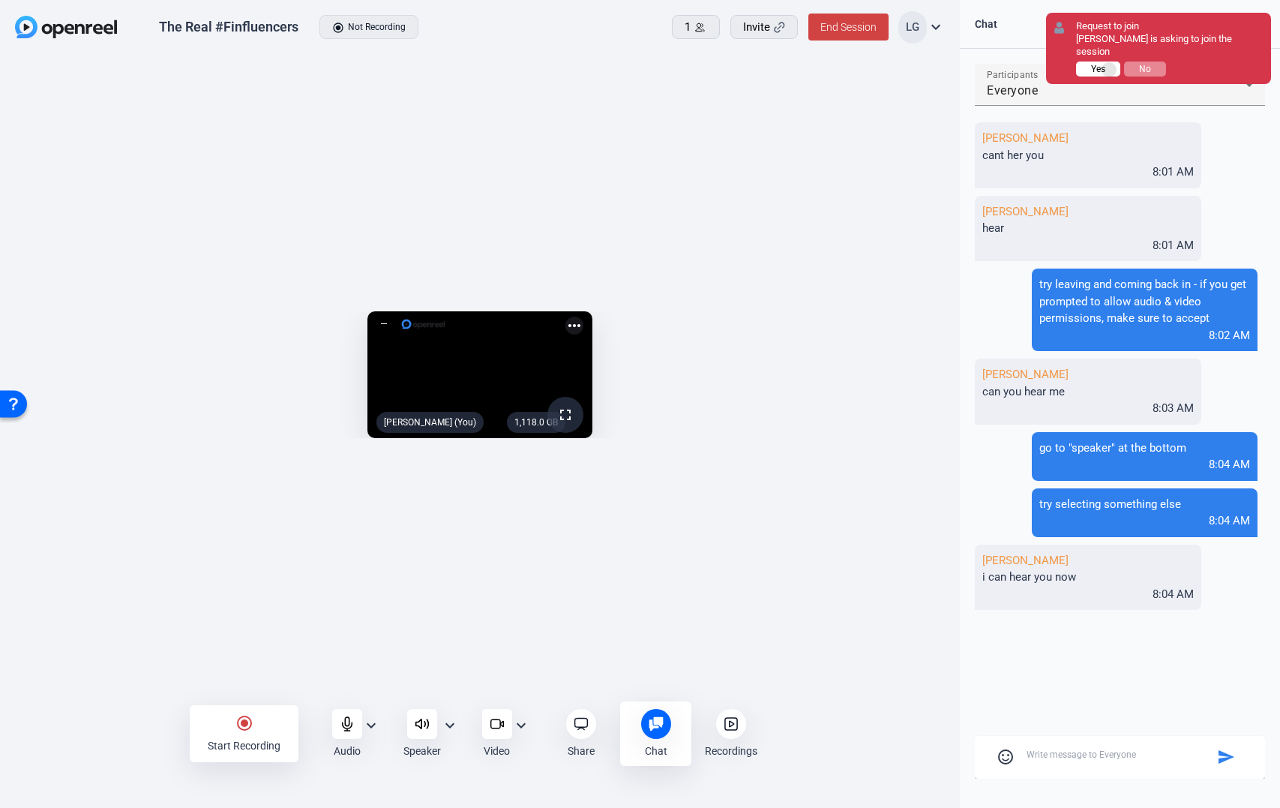
click at [1110, 62] on button "Yes" at bounding box center [1098, 69] width 44 height 15
click at [1091, 64] on span "Yes" at bounding box center [1098, 69] width 14 height 11
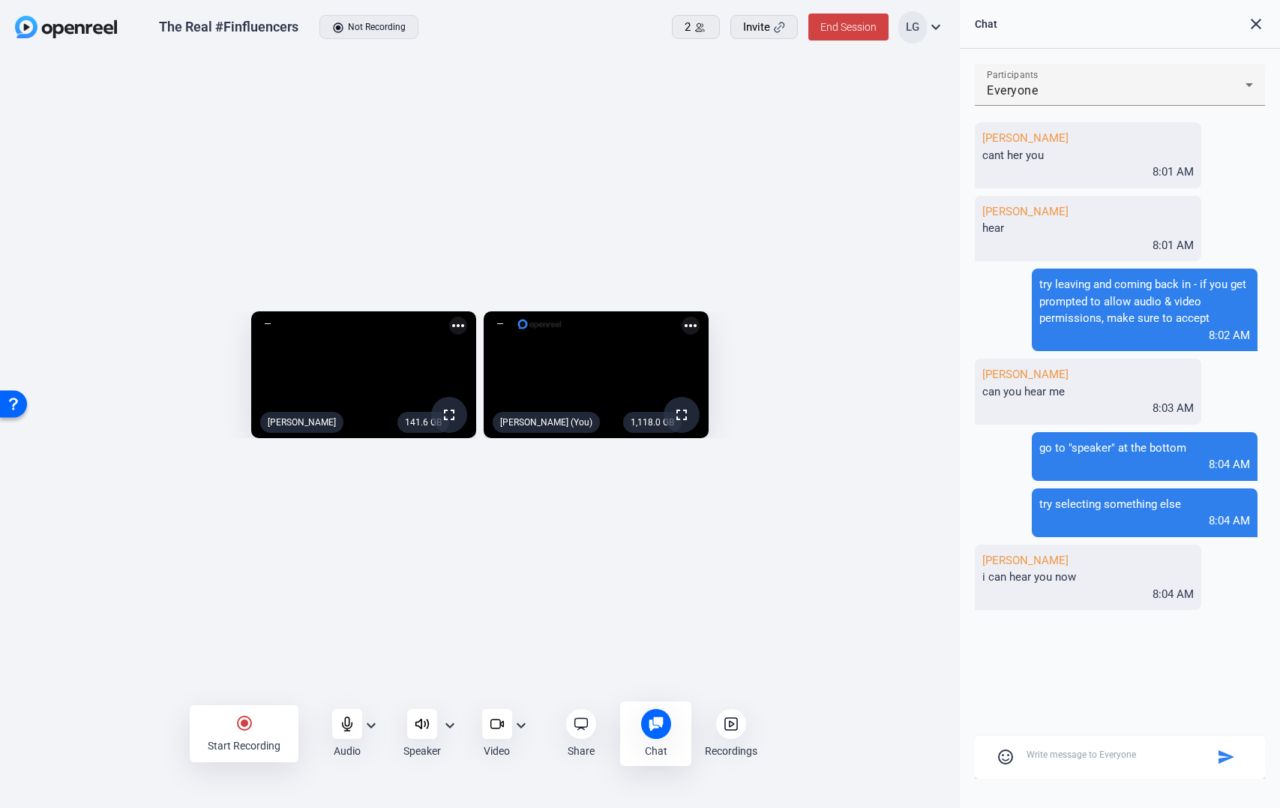
click at [14, 403] on div "Open Resource Center" at bounding box center [14, 403] width 12 height 12
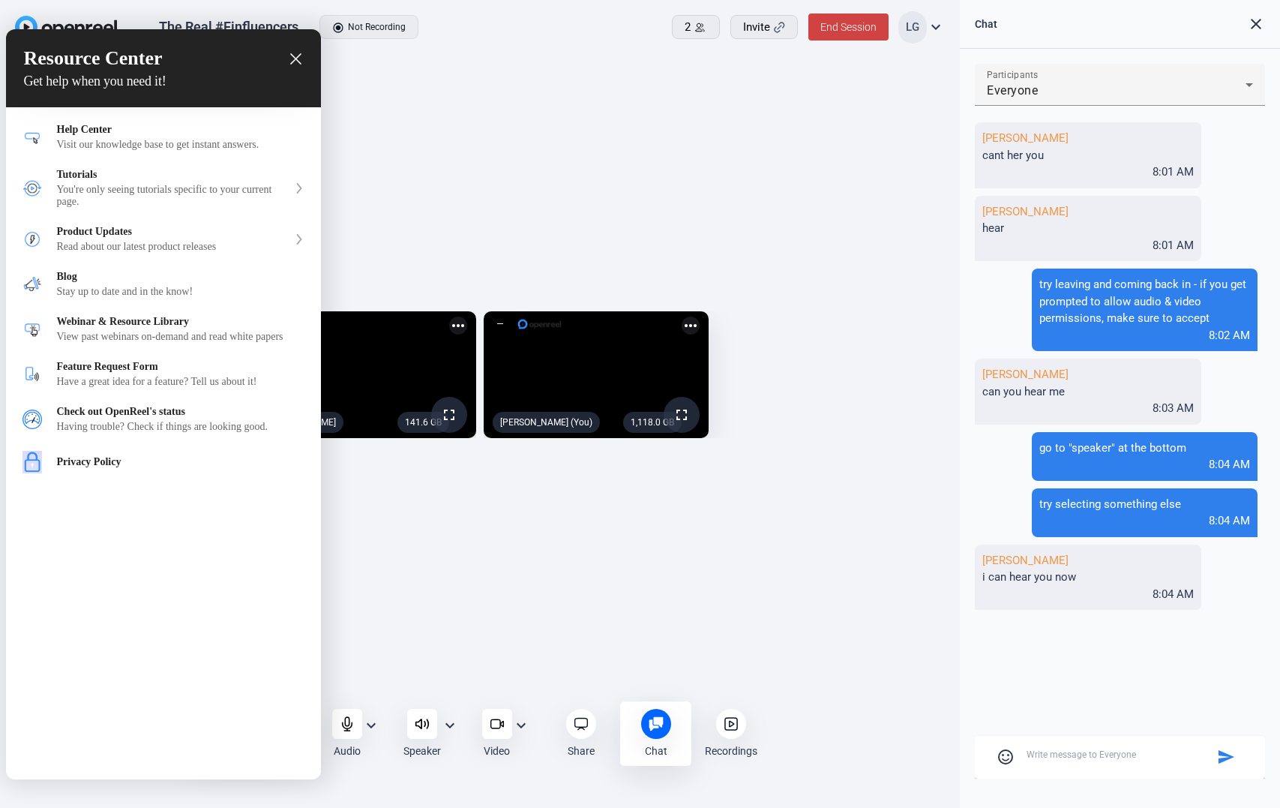
click at [293, 61] on icon "close resource center" at bounding box center [295, 58] width 11 height 11
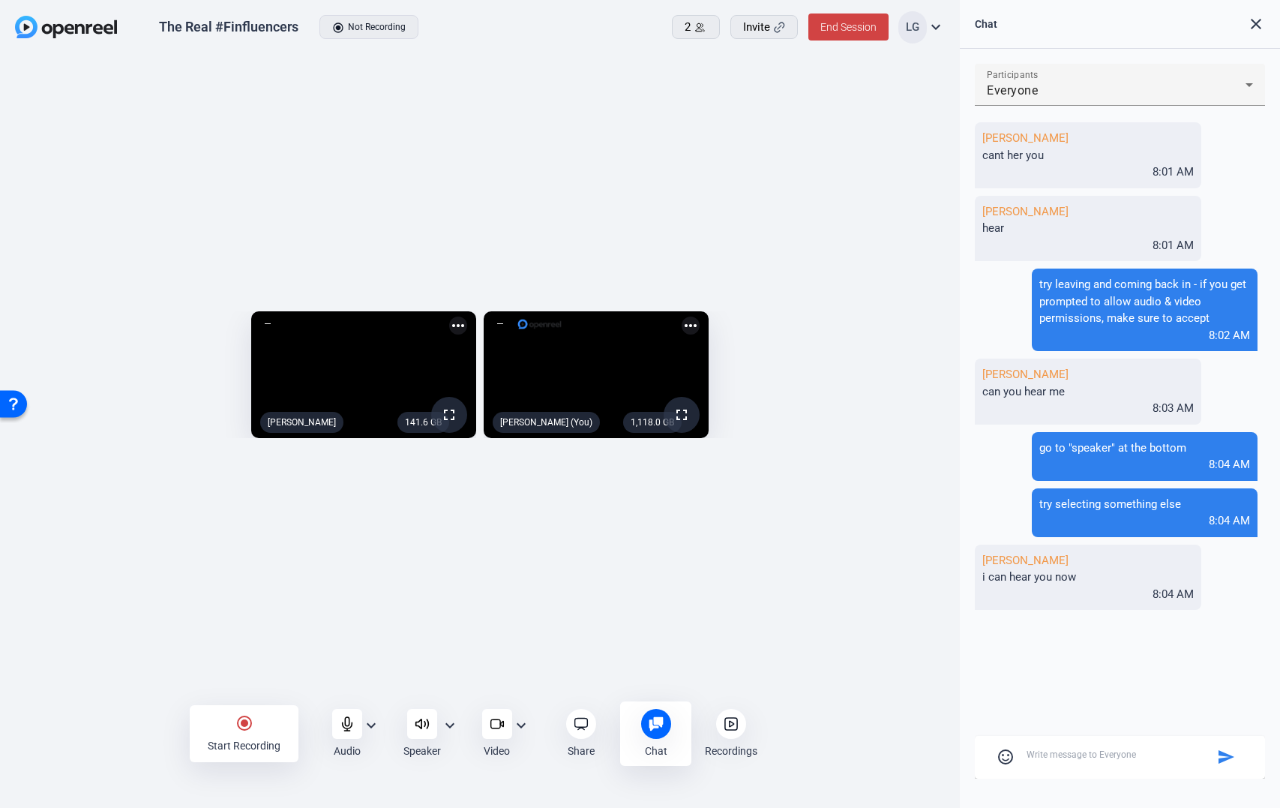
click at [326, 127] on div "141.6 GB fullscreen [PERSON_NAME] more_horiz 1,118.0 GB fullscreen [PERSON_NAME…" at bounding box center [480, 379] width 960 height 647
click at [422, 727] on icon at bounding box center [422, 723] width 15 height 15
click at [350, 727] on icon at bounding box center [347, 724] width 10 height 14
click at [756, 26] on span "Invite" at bounding box center [756, 27] width 27 height 17
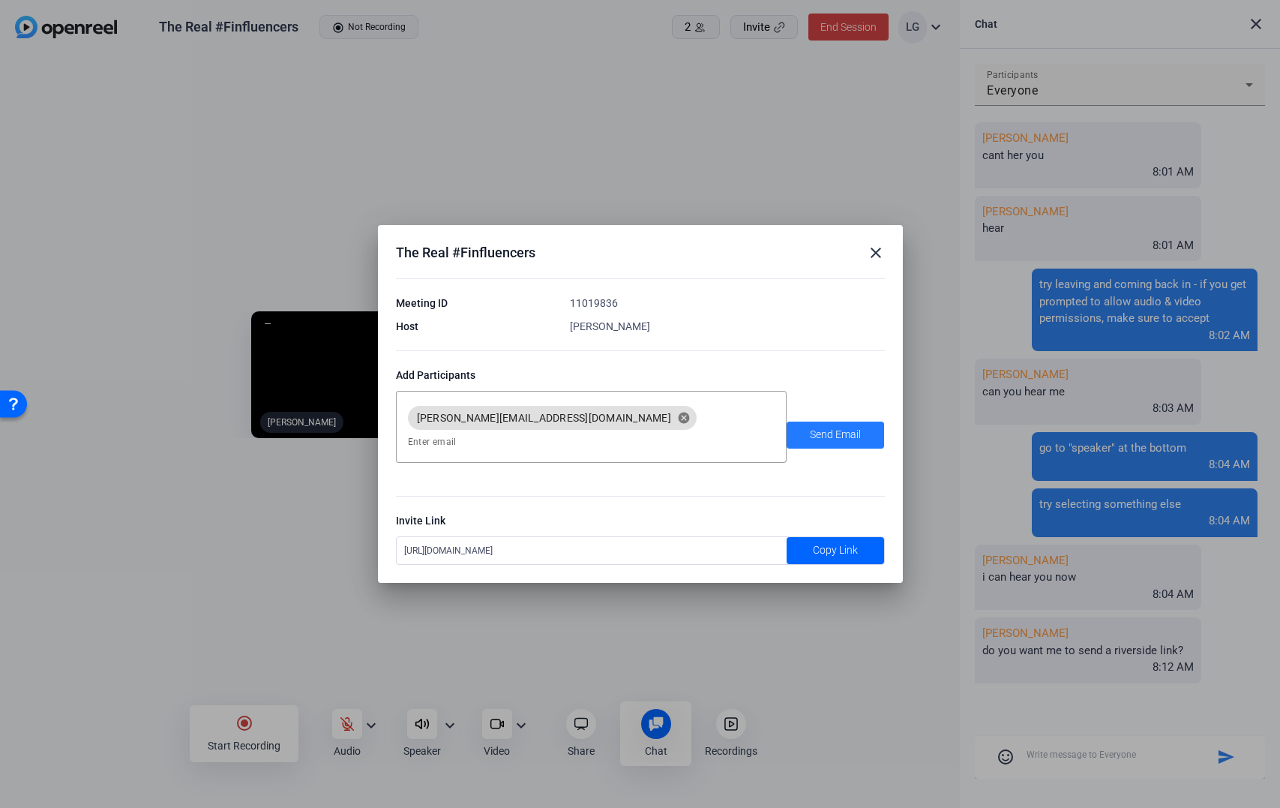
click at [839, 440] on span "Send Email" at bounding box center [835, 435] width 51 height 16
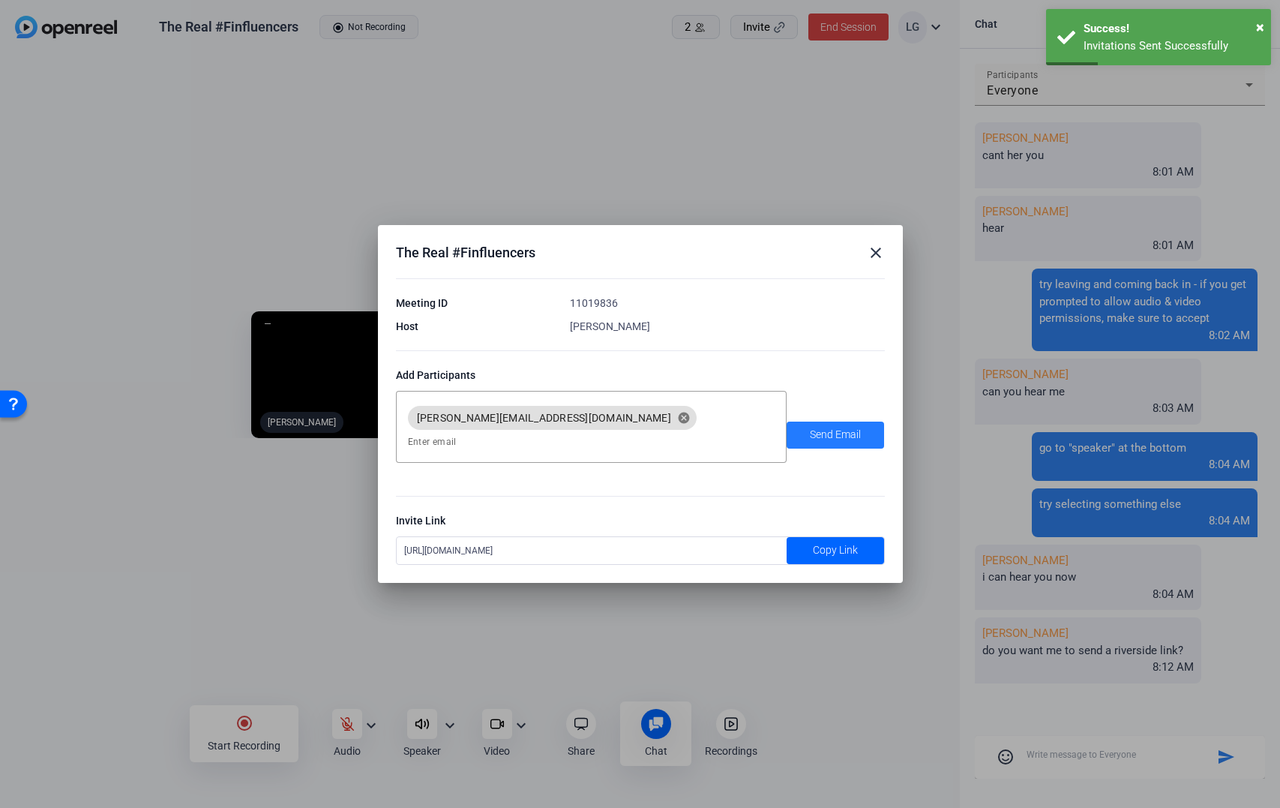
click at [825, 436] on span "Send Email" at bounding box center [835, 435] width 51 height 16
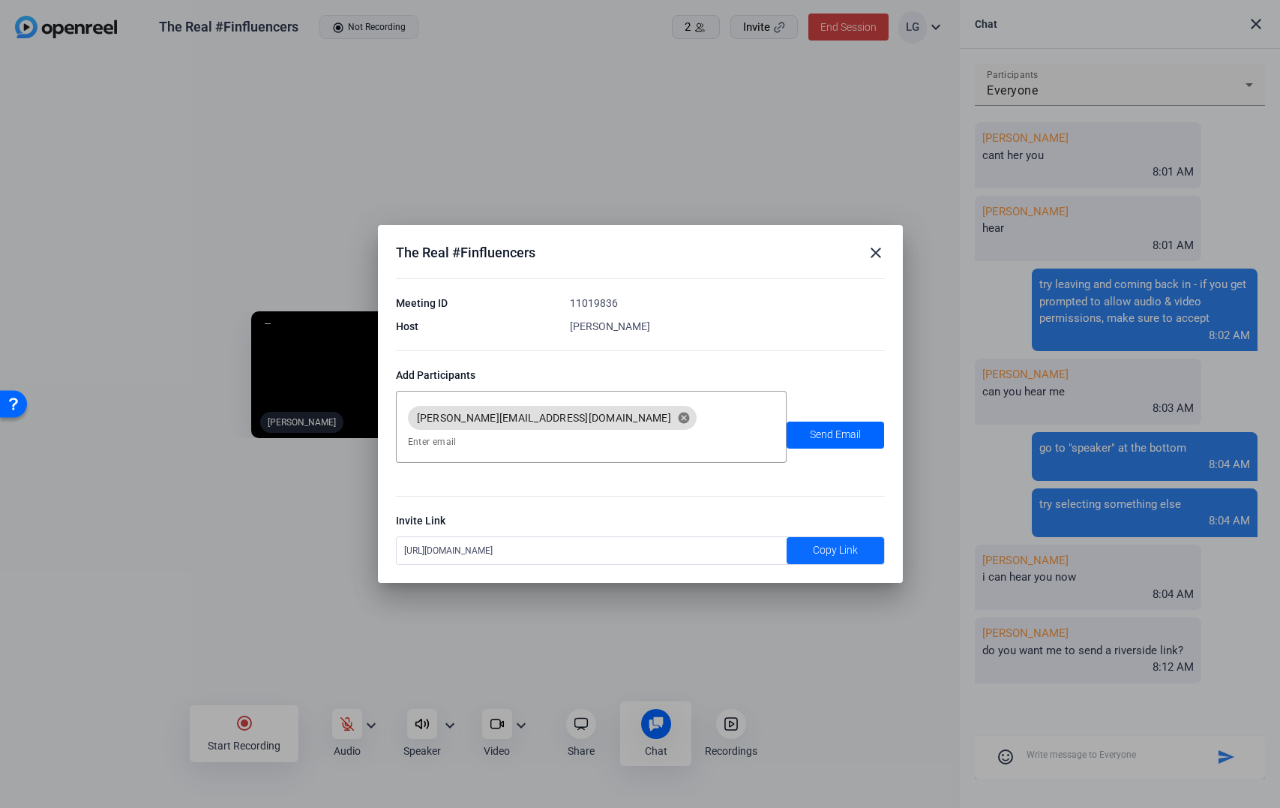
click at [838, 542] on span "Copy Link" at bounding box center [835, 550] width 45 height 16
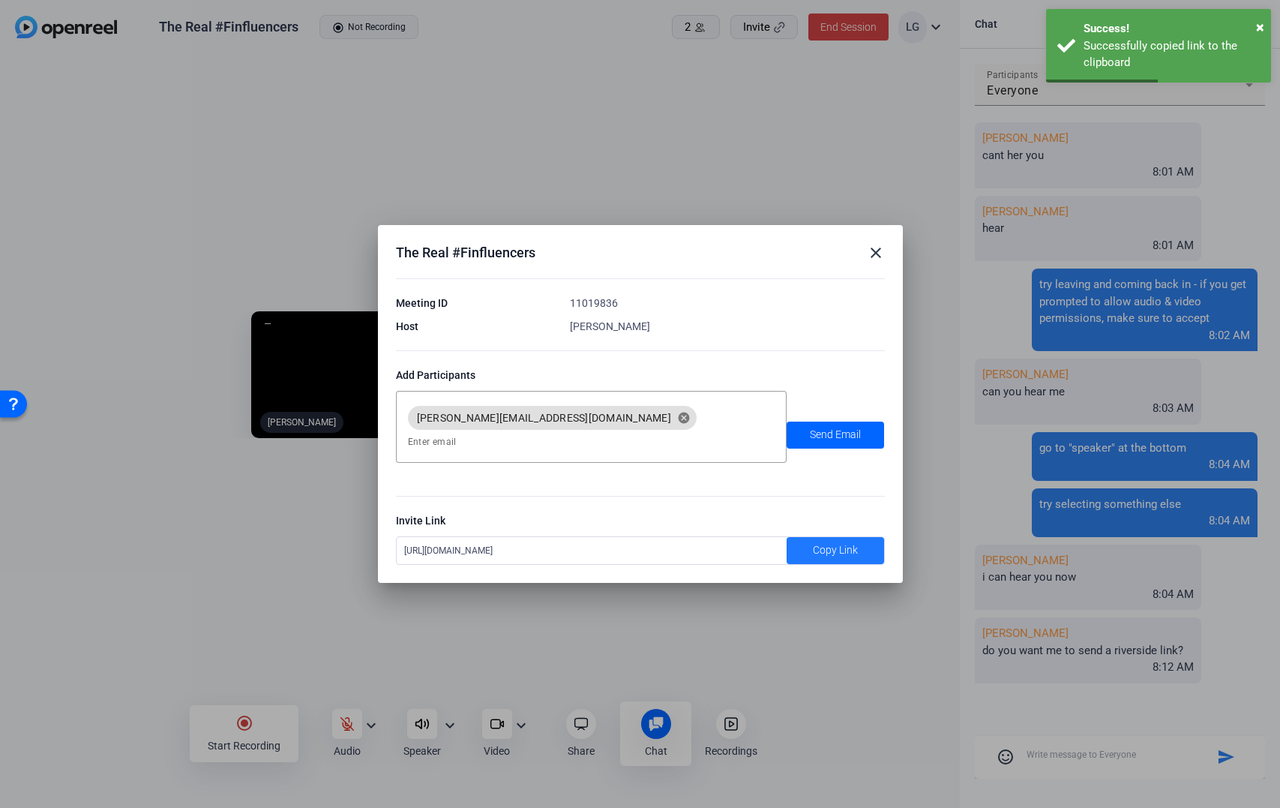
click at [875, 258] on mat-icon "close" at bounding box center [876, 253] width 18 height 18
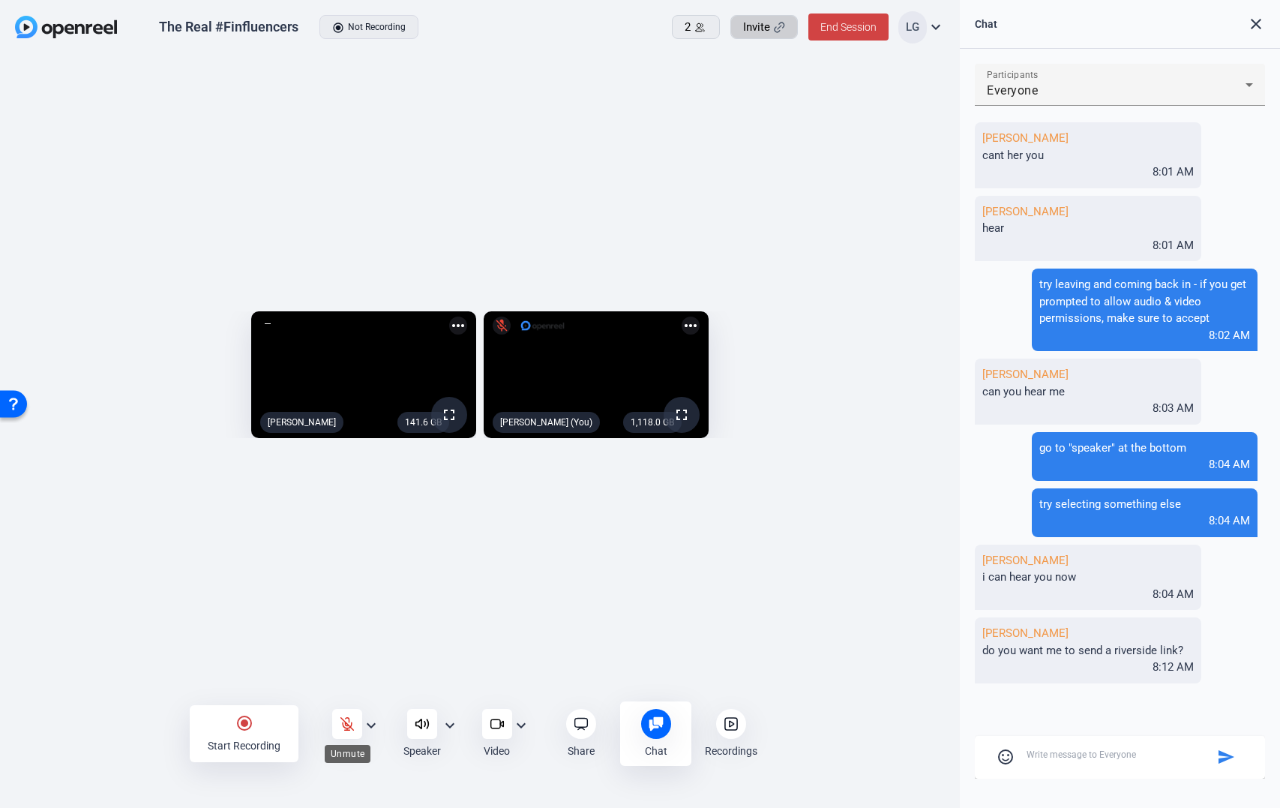
click at [340, 719] on icon at bounding box center [347, 723] width 15 height 15
click at [1039, 761] on textarea at bounding box center [1120, 755] width 186 height 14
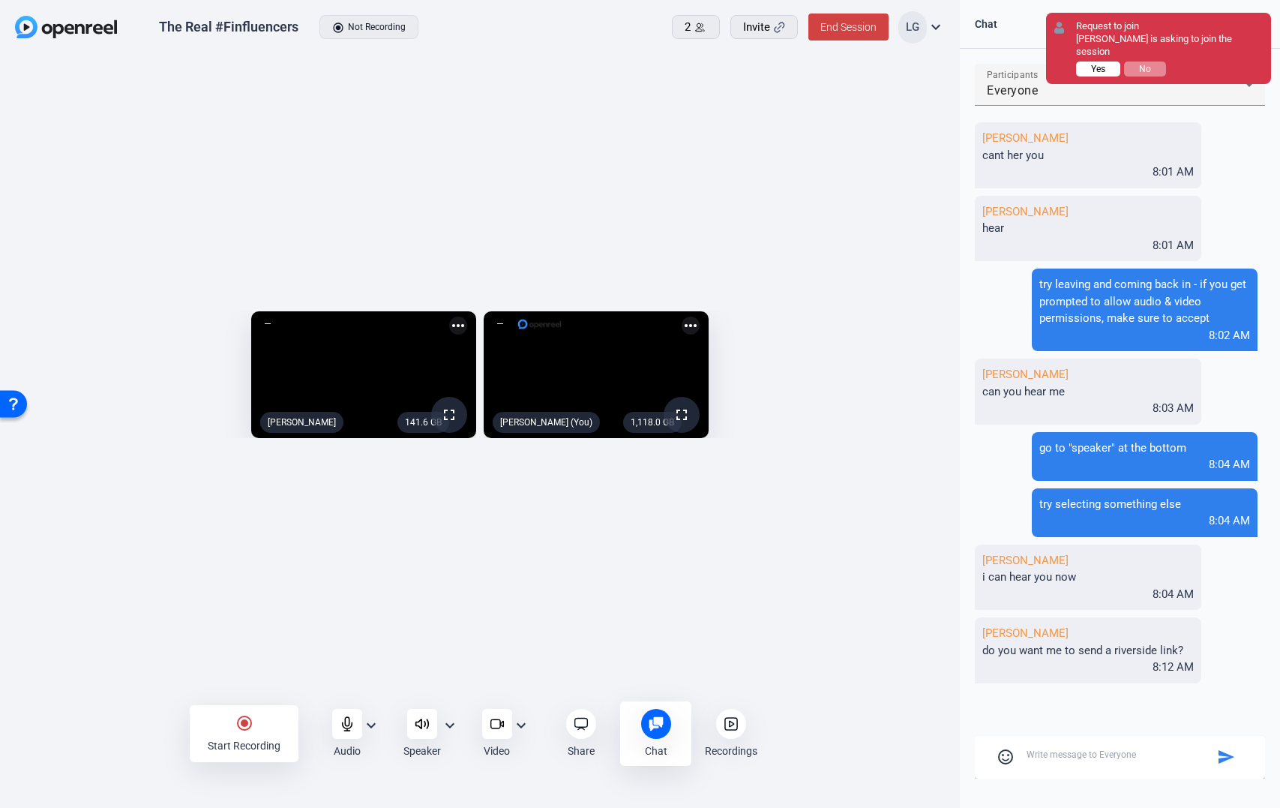
click at [1095, 64] on span "Yes" at bounding box center [1098, 69] width 14 height 11
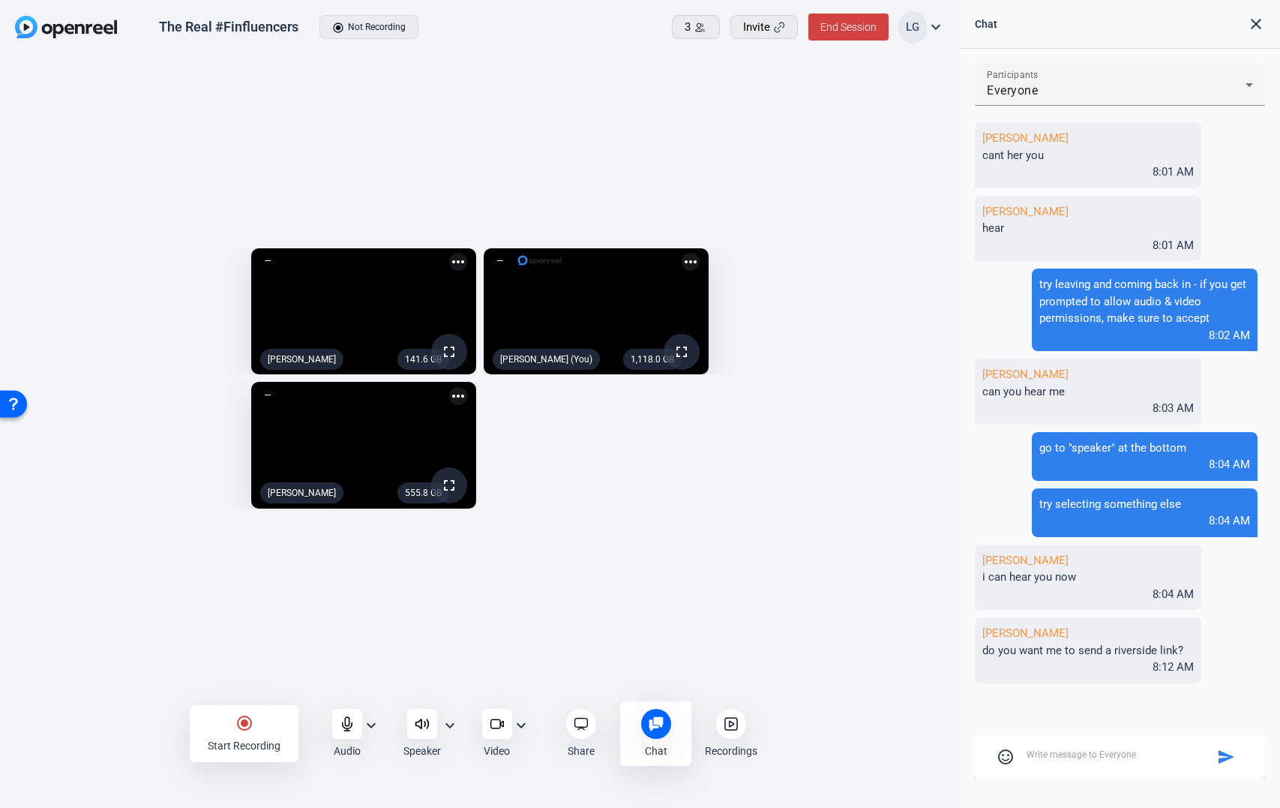
click at [375, 720] on mat-icon "expand_more" at bounding box center [371, 725] width 18 height 18
click at [329, 671] on div at bounding box center [640, 404] width 1280 height 808
click at [449, 720] on mat-icon "expand_more" at bounding box center [450, 725] width 18 height 18
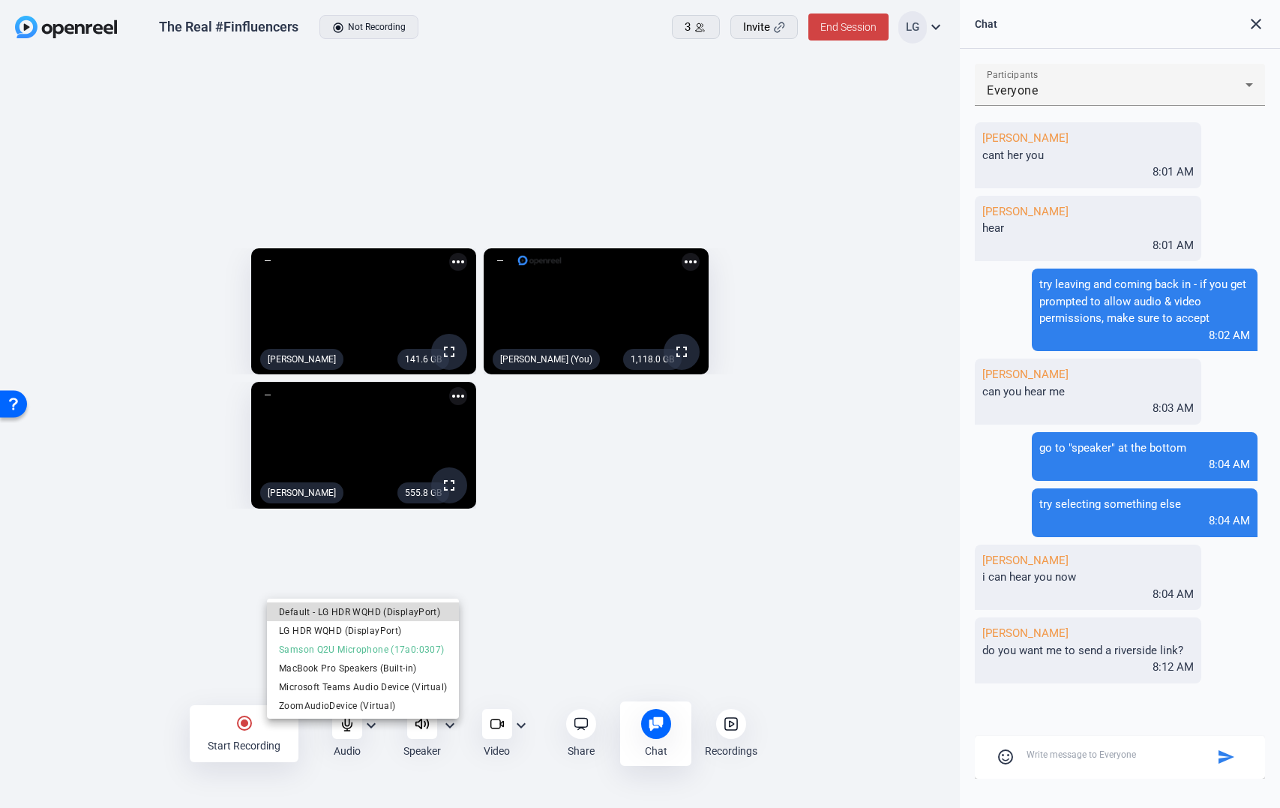
click at [377, 615] on span "Default - LG HDR WQHD (DisplayPort)" at bounding box center [363, 611] width 168 height 18
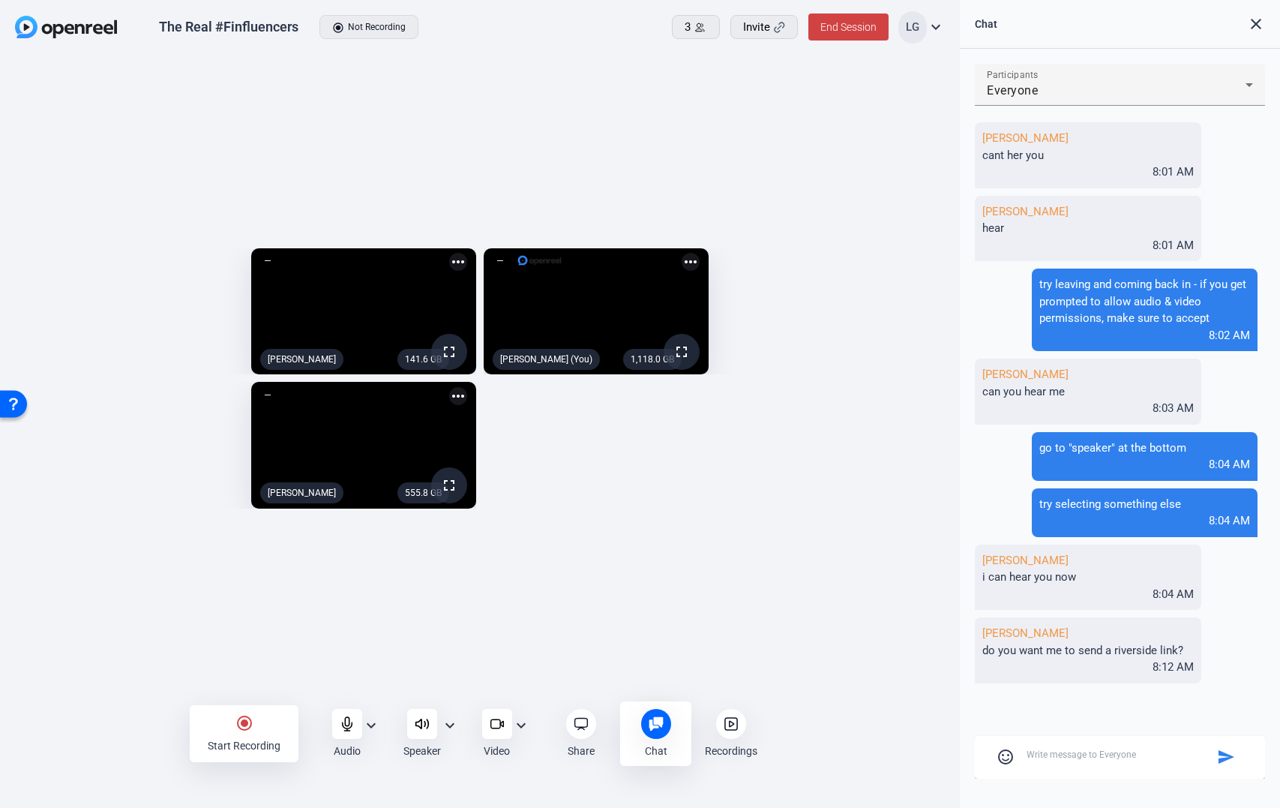
click at [707, 668] on div "141.6 GB fullscreen [PERSON_NAME] more_horiz 1,118.0 GB fullscreen [PERSON_NAME…" at bounding box center [480, 379] width 960 height 647
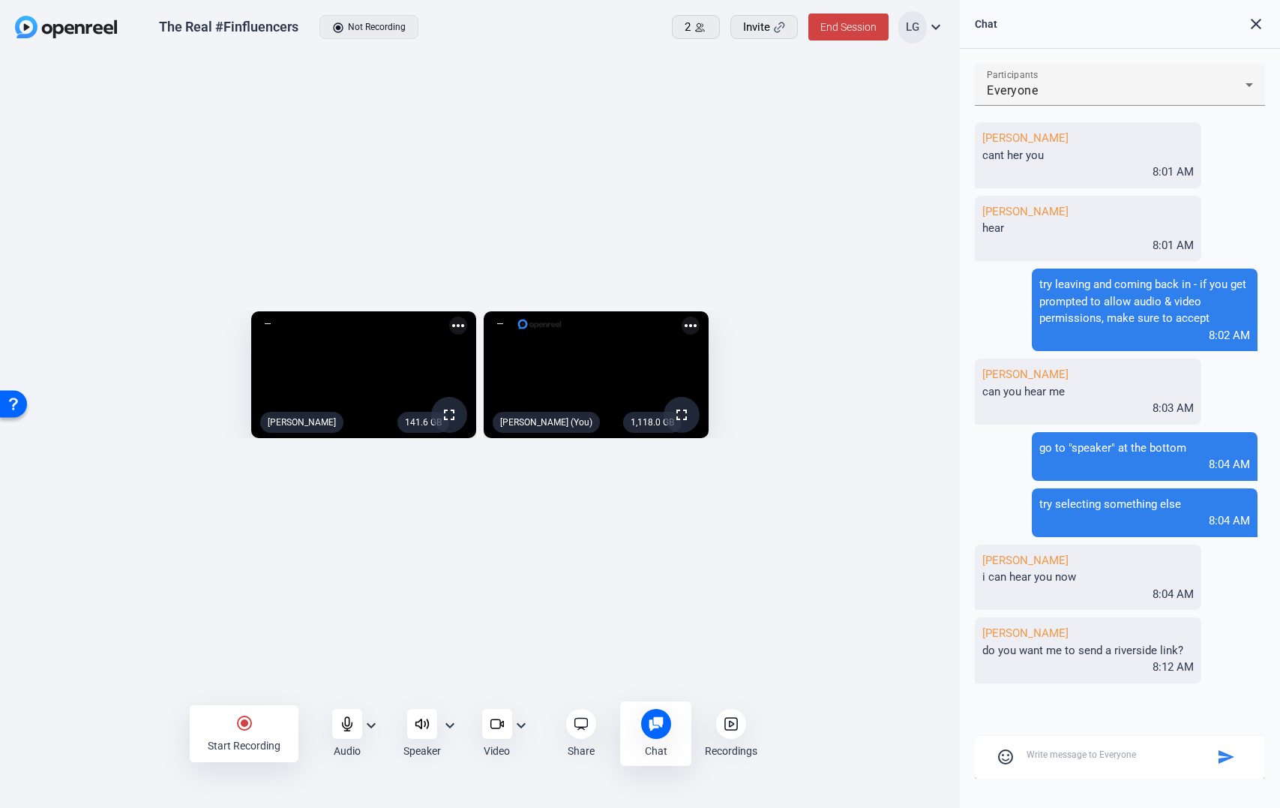
click at [1253, 24] on mat-icon "close" at bounding box center [1256, 24] width 18 height 18
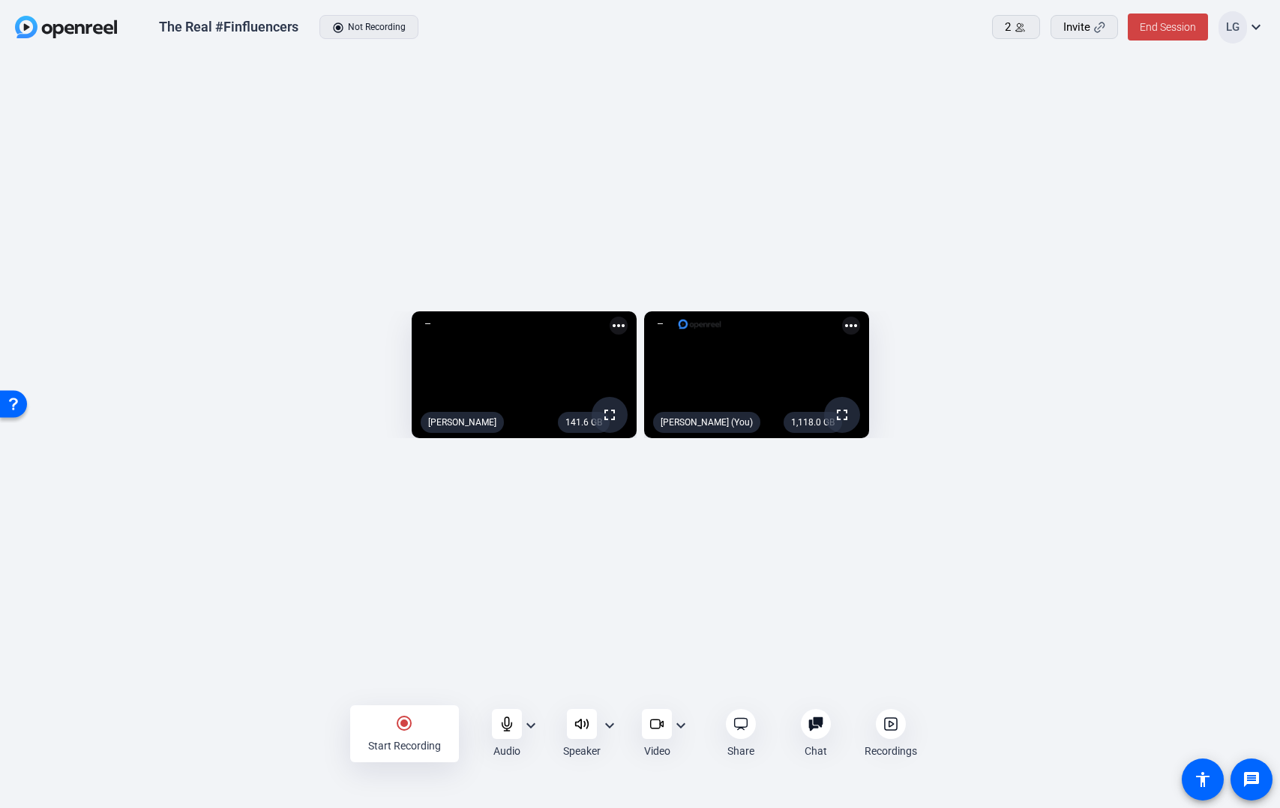
click at [398, 725] on mat-icon "radio_button_checked" at bounding box center [404, 723] width 18 height 18
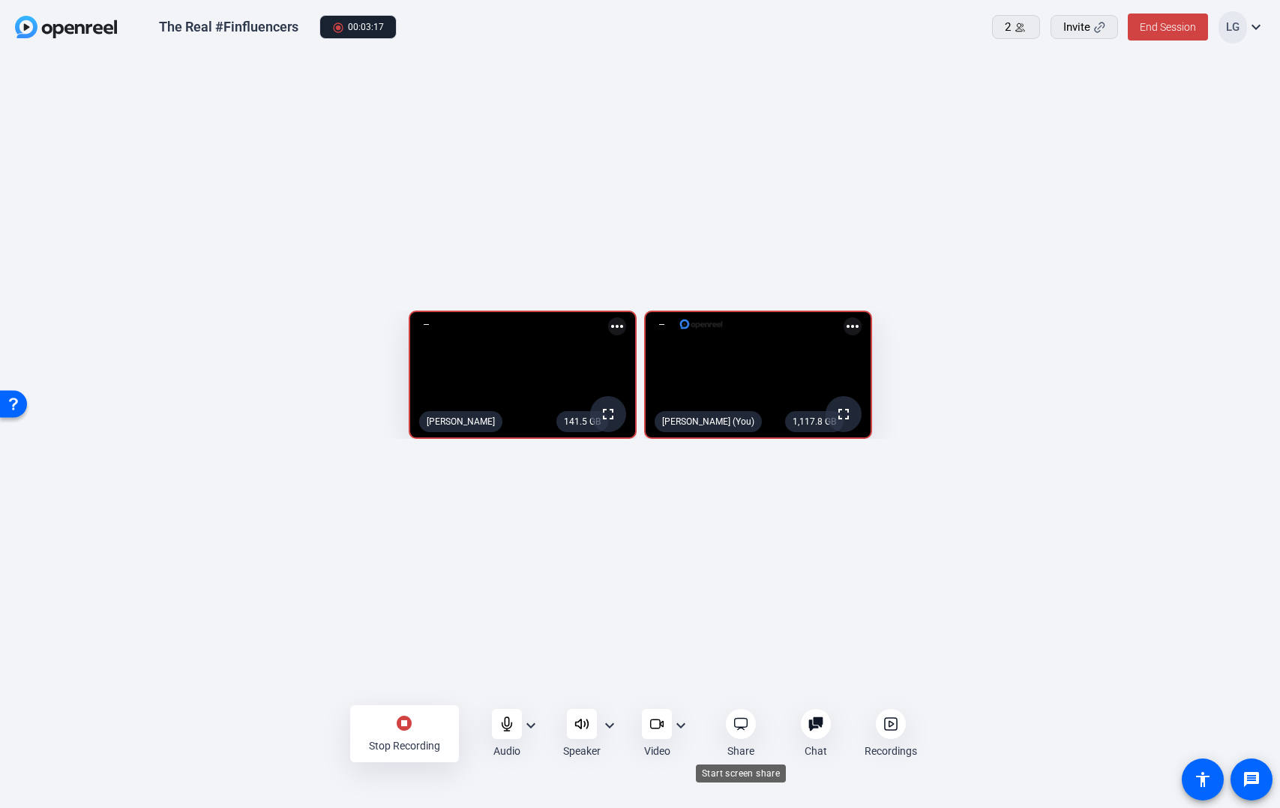
click at [744, 725] on icon at bounding box center [741, 723] width 15 height 15
click at [404, 728] on mat-icon "stop_circle" at bounding box center [404, 723] width 18 height 18
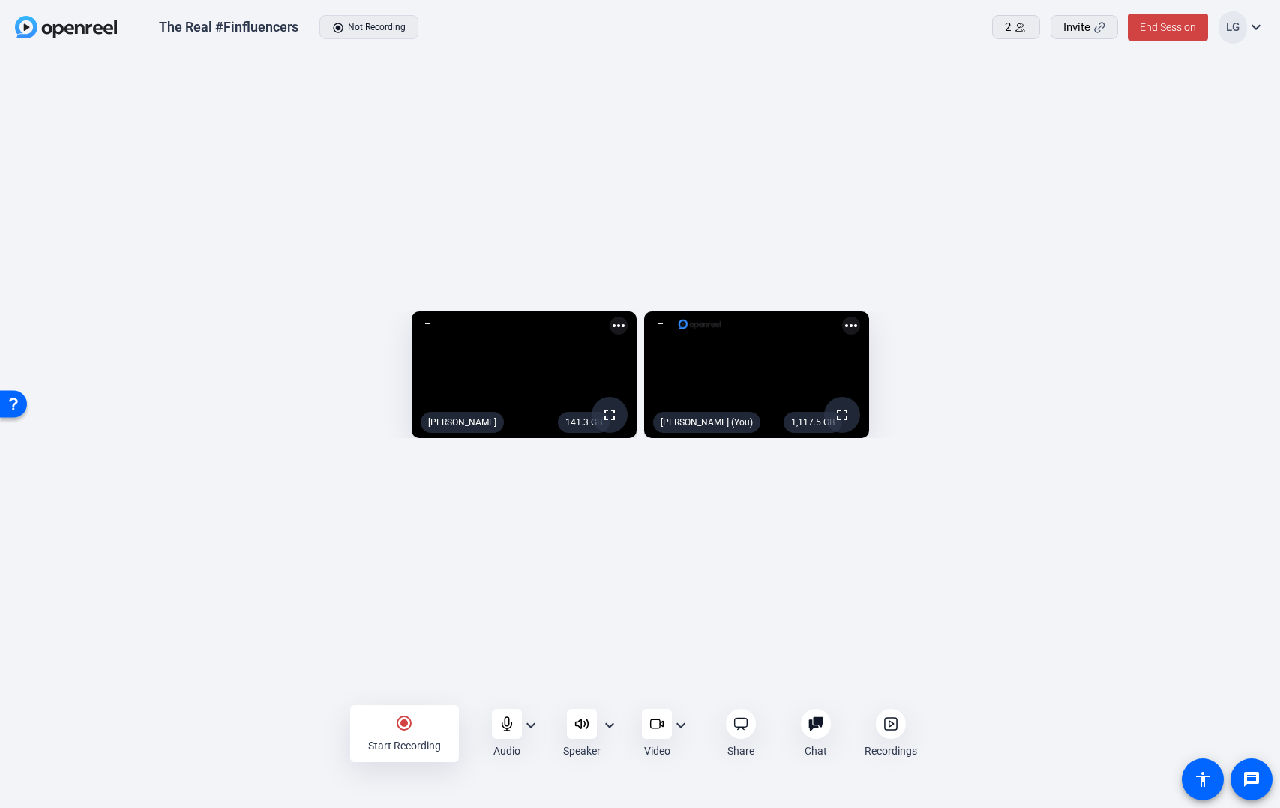
click at [402, 728] on mat-icon "radio_button_checked" at bounding box center [404, 723] width 18 height 18
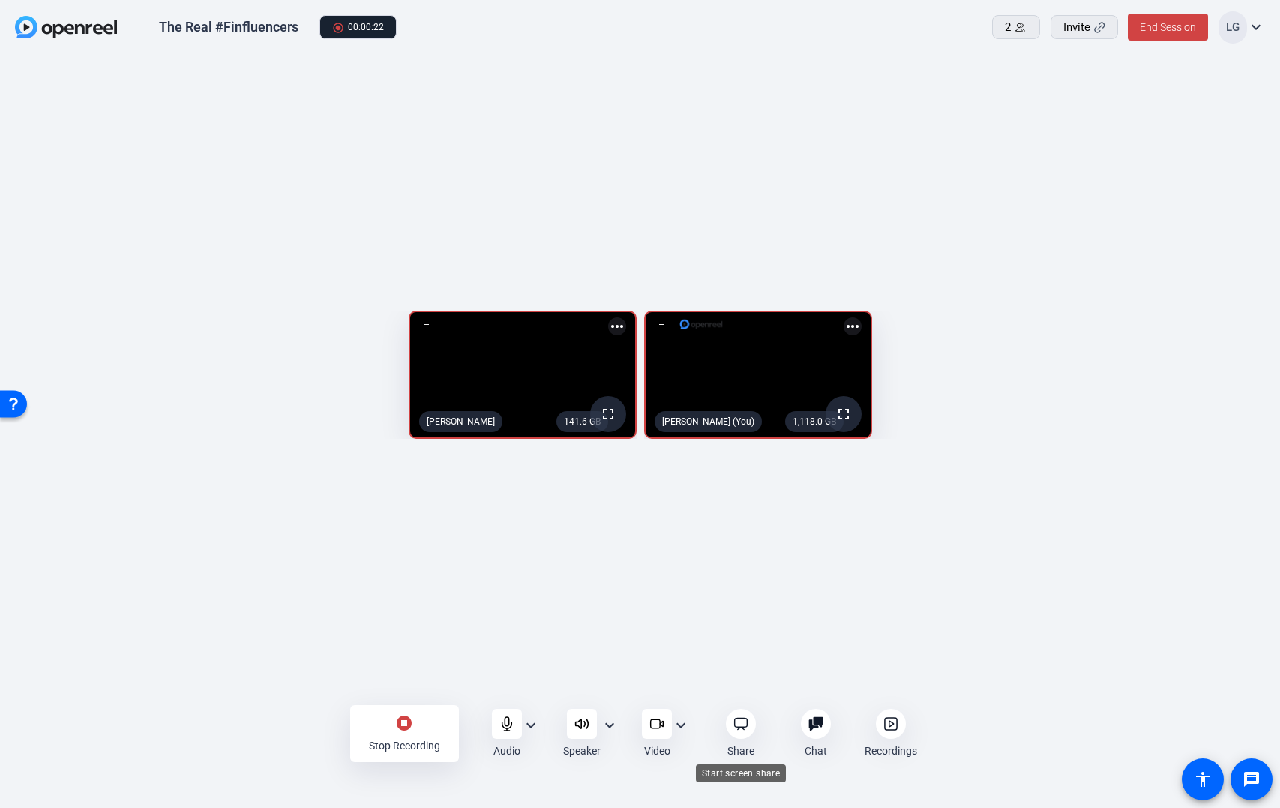
click at [748, 725] on icon at bounding box center [741, 723] width 15 height 15
click at [734, 724] on icon at bounding box center [741, 723] width 15 height 15
click at [397, 742] on div "Stop Recording" at bounding box center [404, 745] width 71 height 15
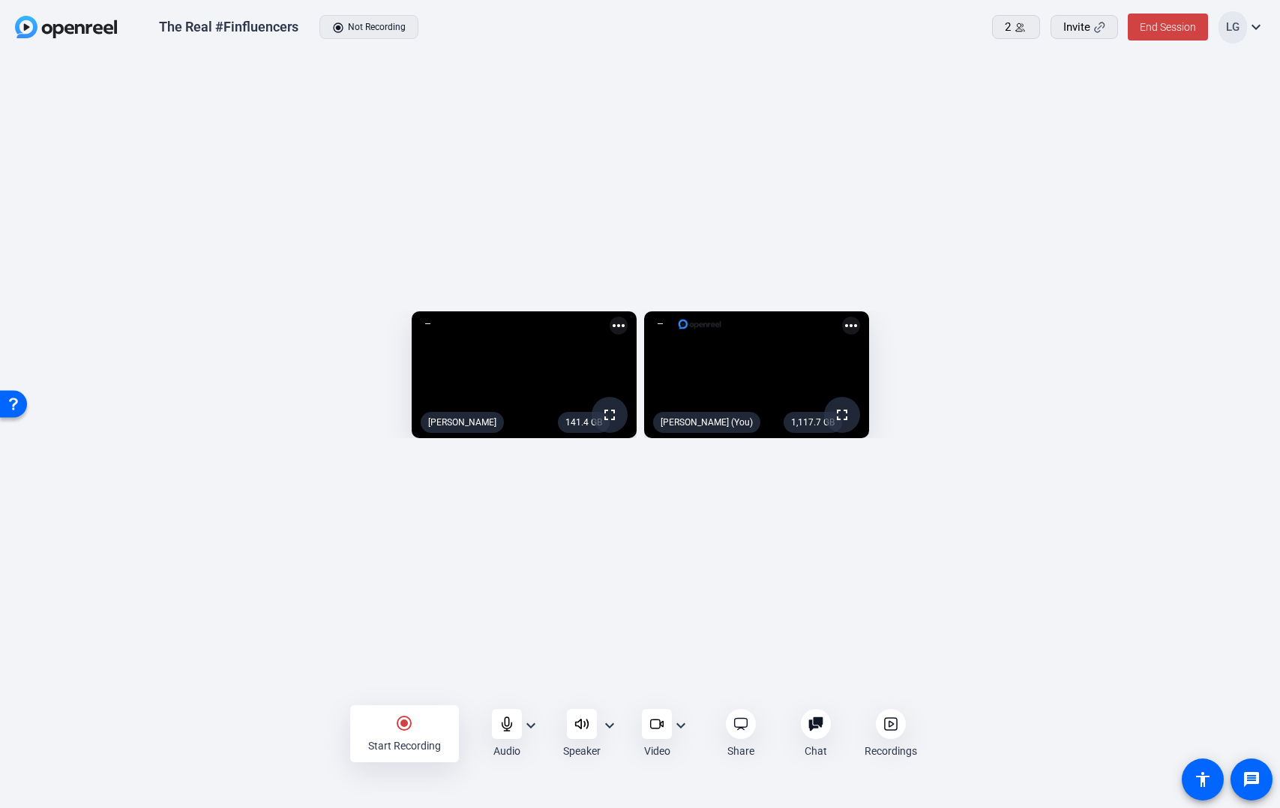
click at [405, 731] on mat-icon "radio_button_checked" at bounding box center [404, 723] width 18 height 18
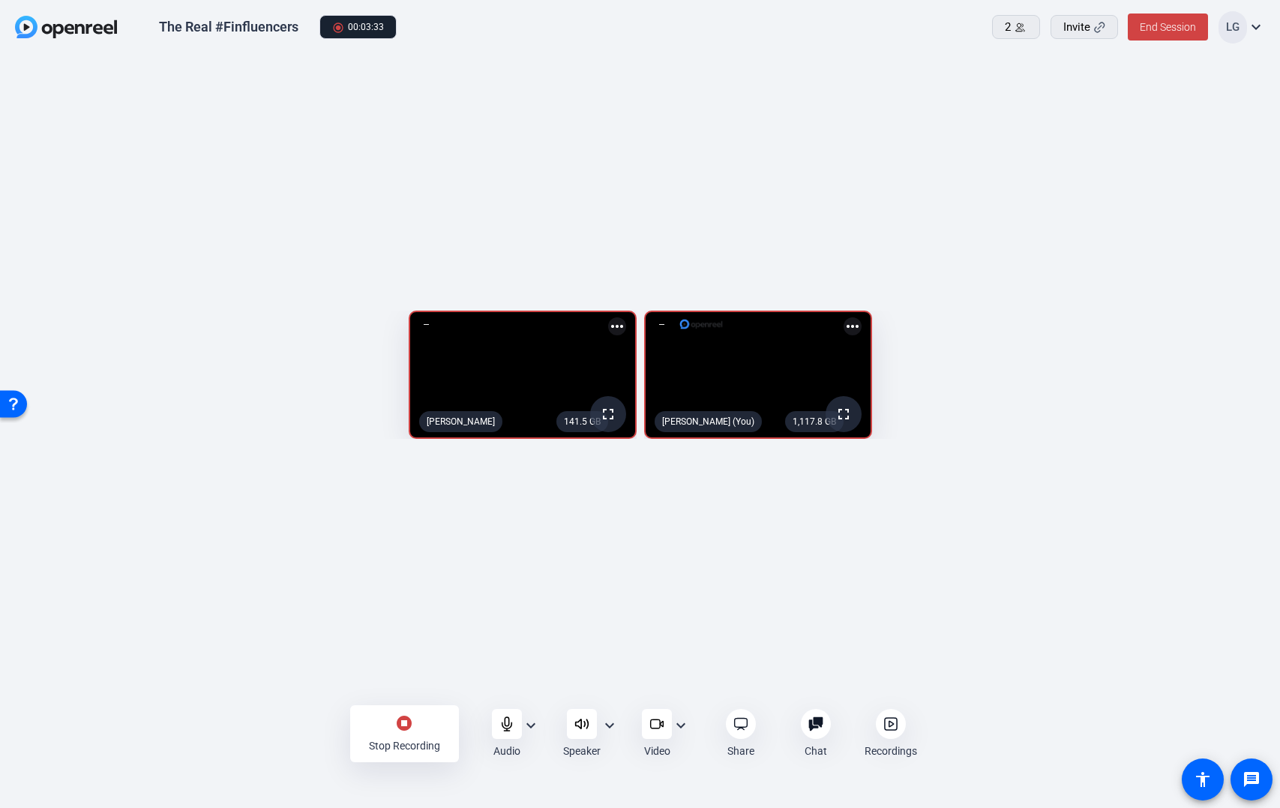
click at [407, 726] on mat-icon "stop_circle" at bounding box center [404, 723] width 18 height 18
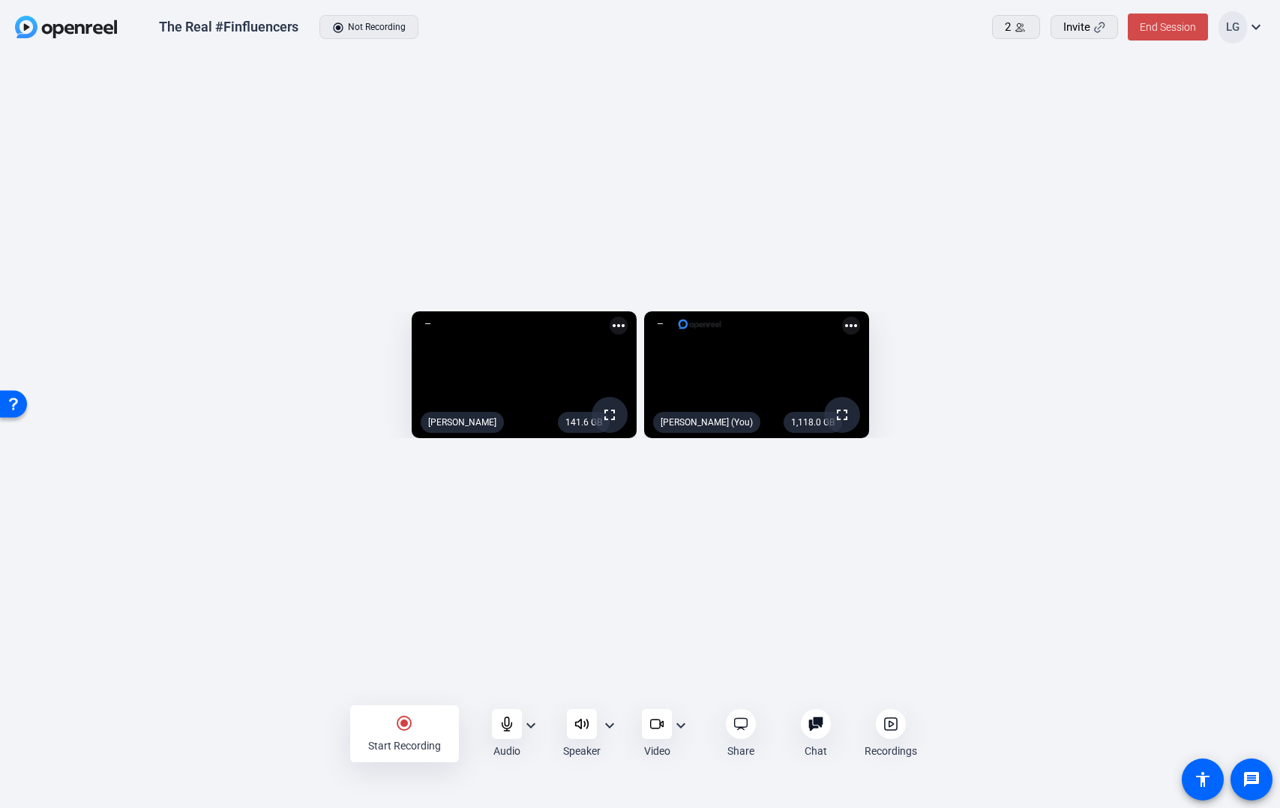
click at [1160, 28] on span "End Session" at bounding box center [1168, 27] width 56 height 12
click at [1097, 99] on span "End Session For All" at bounding box center [1126, 96] width 88 height 18
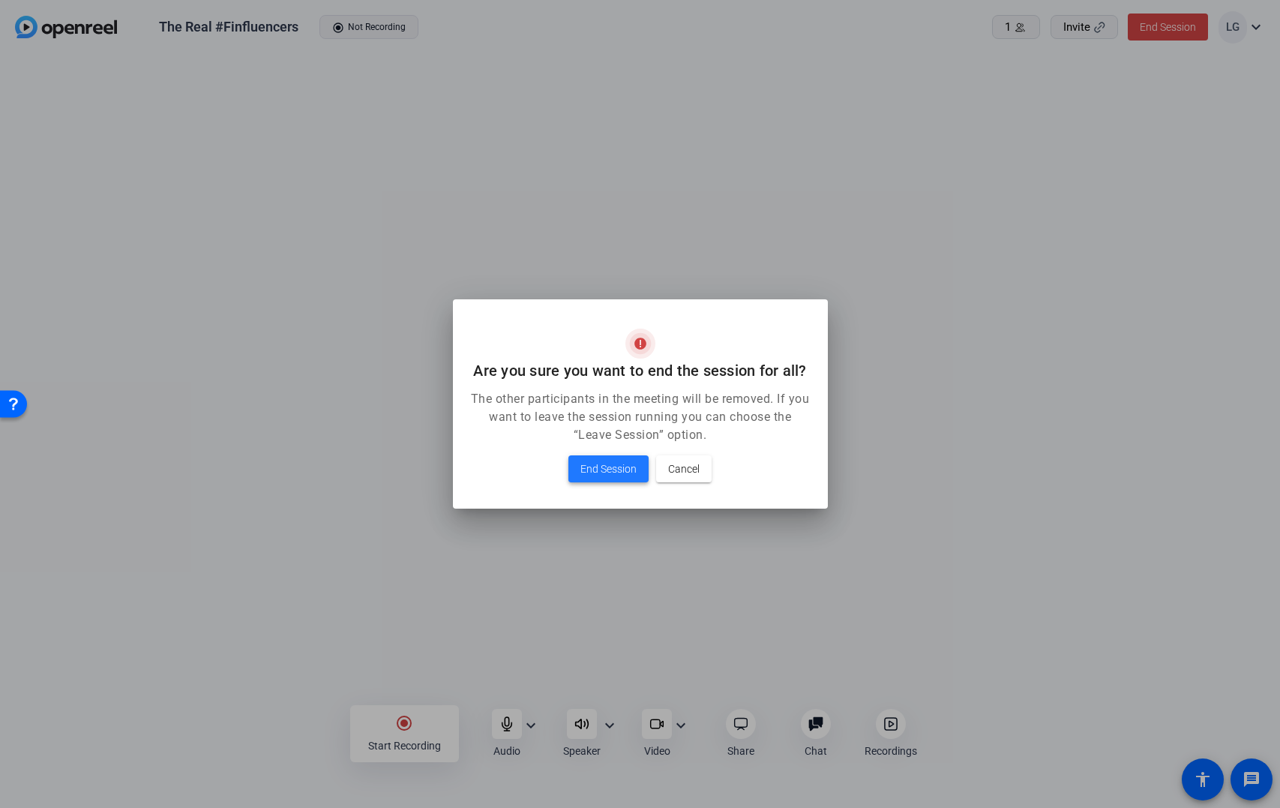
click at [608, 473] on span "End Session" at bounding box center [609, 469] width 56 height 18
